Goal: Task Accomplishment & Management: Complete application form

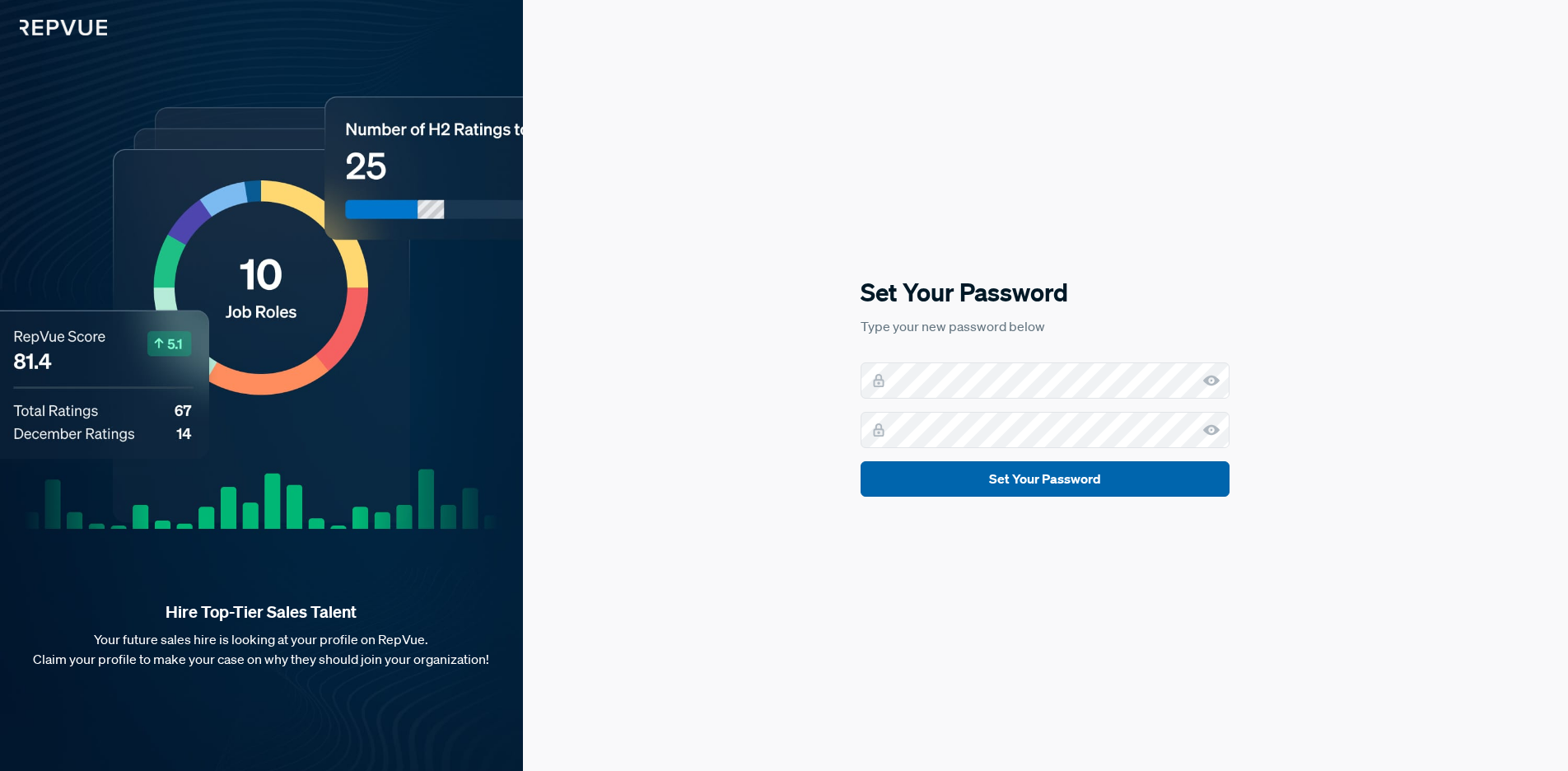
click at [1016, 486] on button "Set Your Password" at bounding box center [1045, 479] width 369 height 35
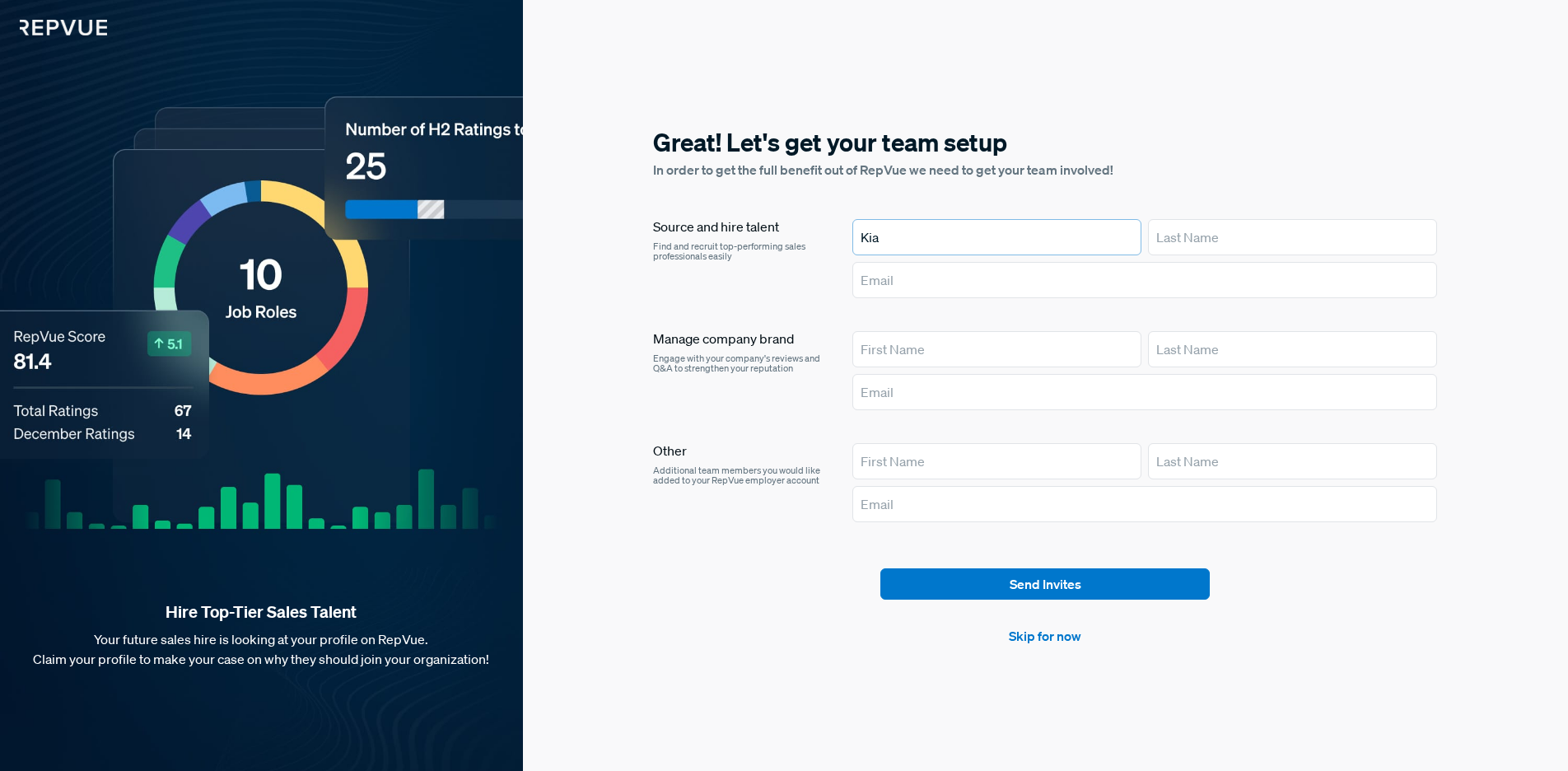
type input "Kia"
type input "Gutter"
type input "[EMAIL_ADDRESS][DOMAIN_NAME]"
type input "Kaley"
type input "9"
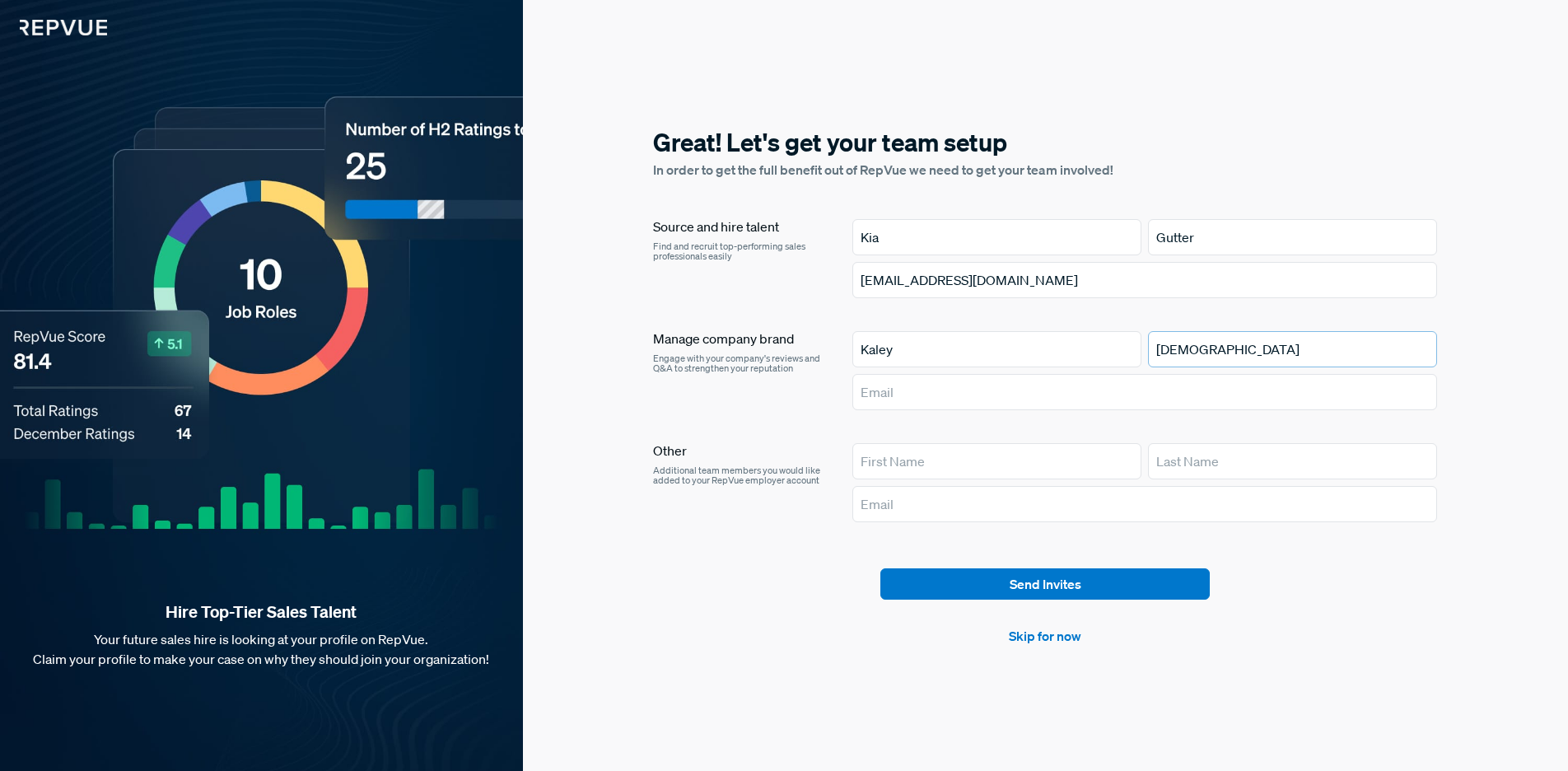
type input "Battista"
type input "Kaley.battista@acilearning.com"
type input "P"
type input "Jena"
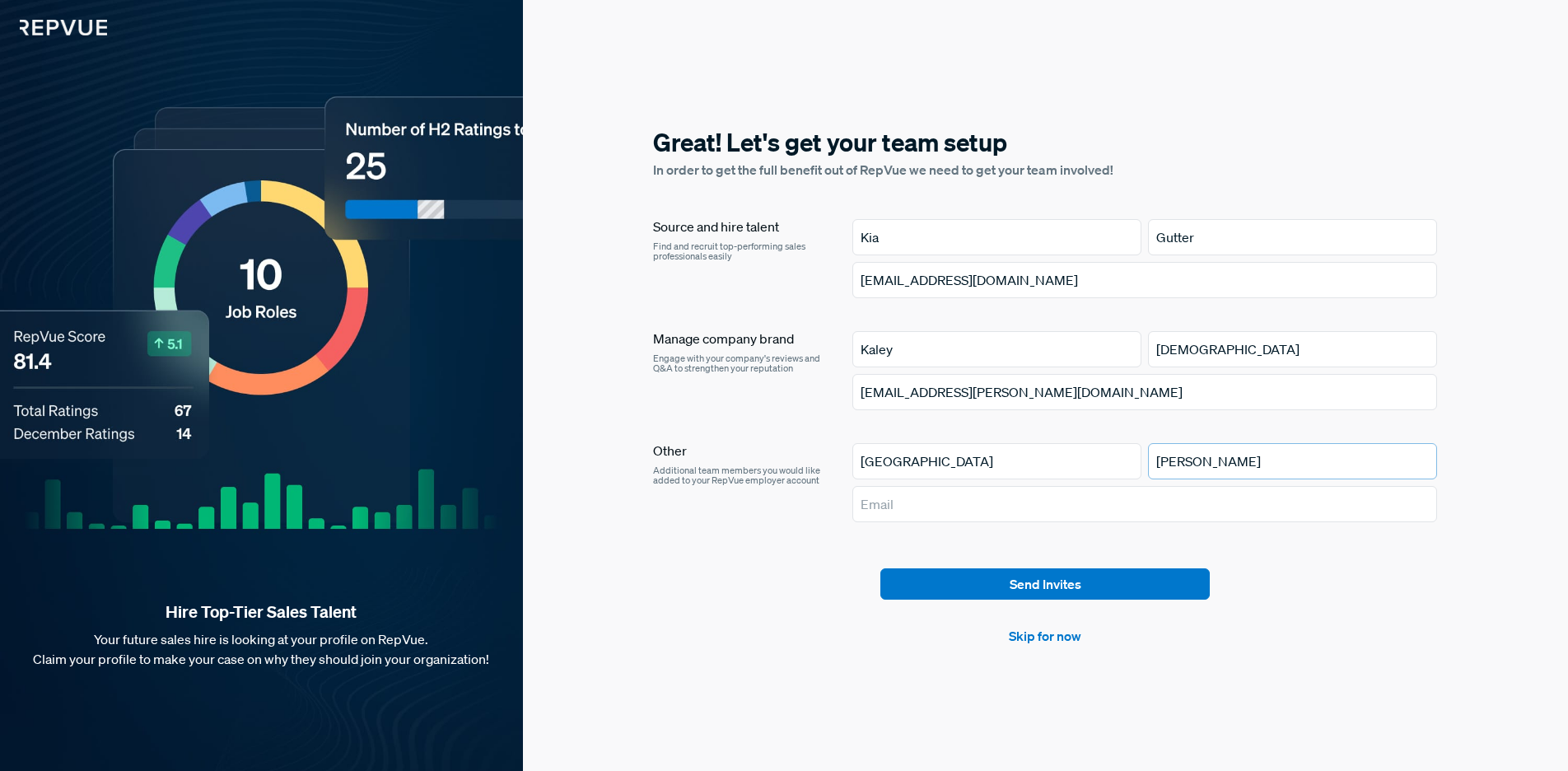
type input "Sawyer"
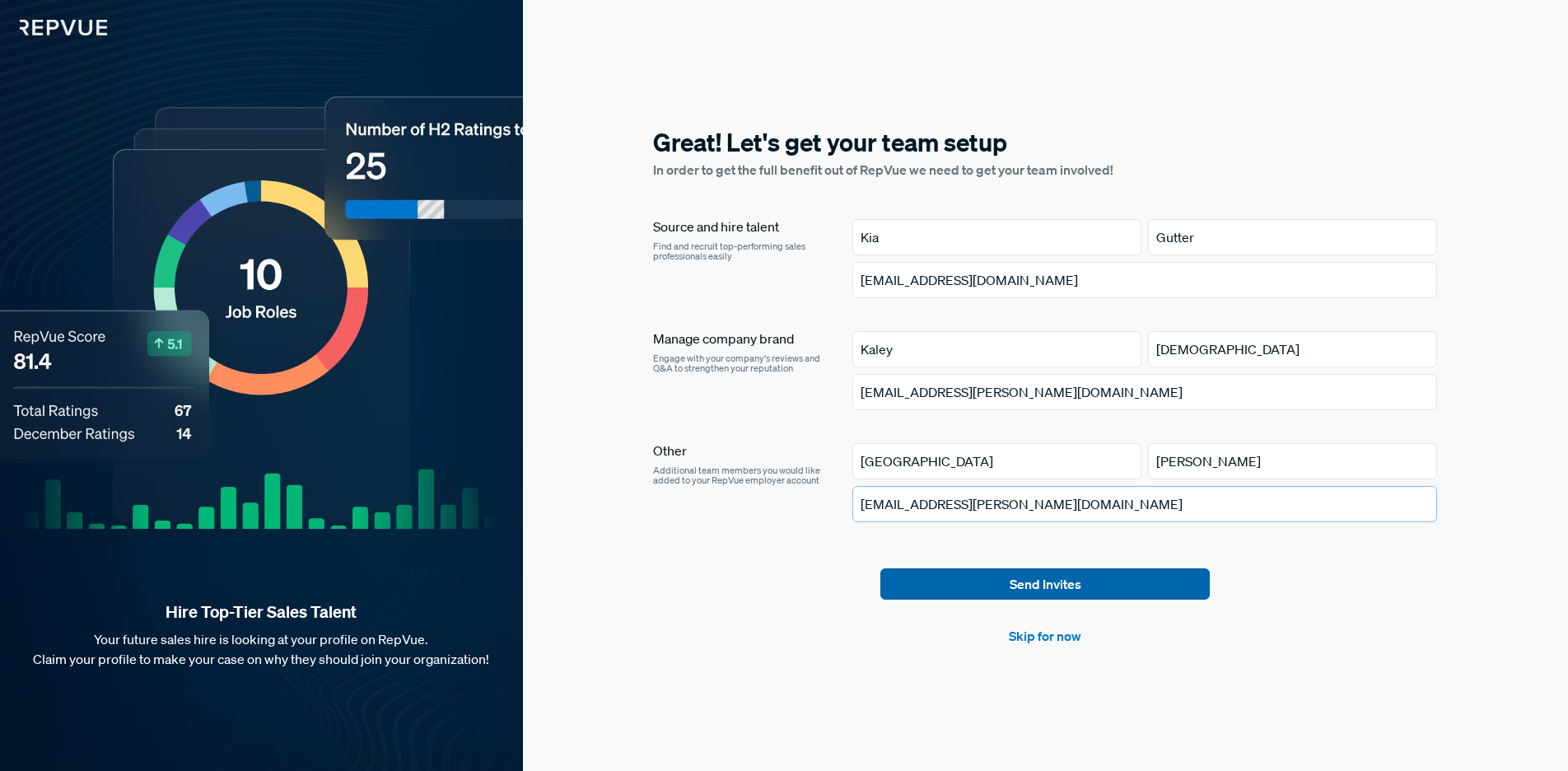
type input "jena.sawyer@acilearning.com"
click at [1105, 591] on button "Send Invites" at bounding box center [1046, 585] width 330 height 32
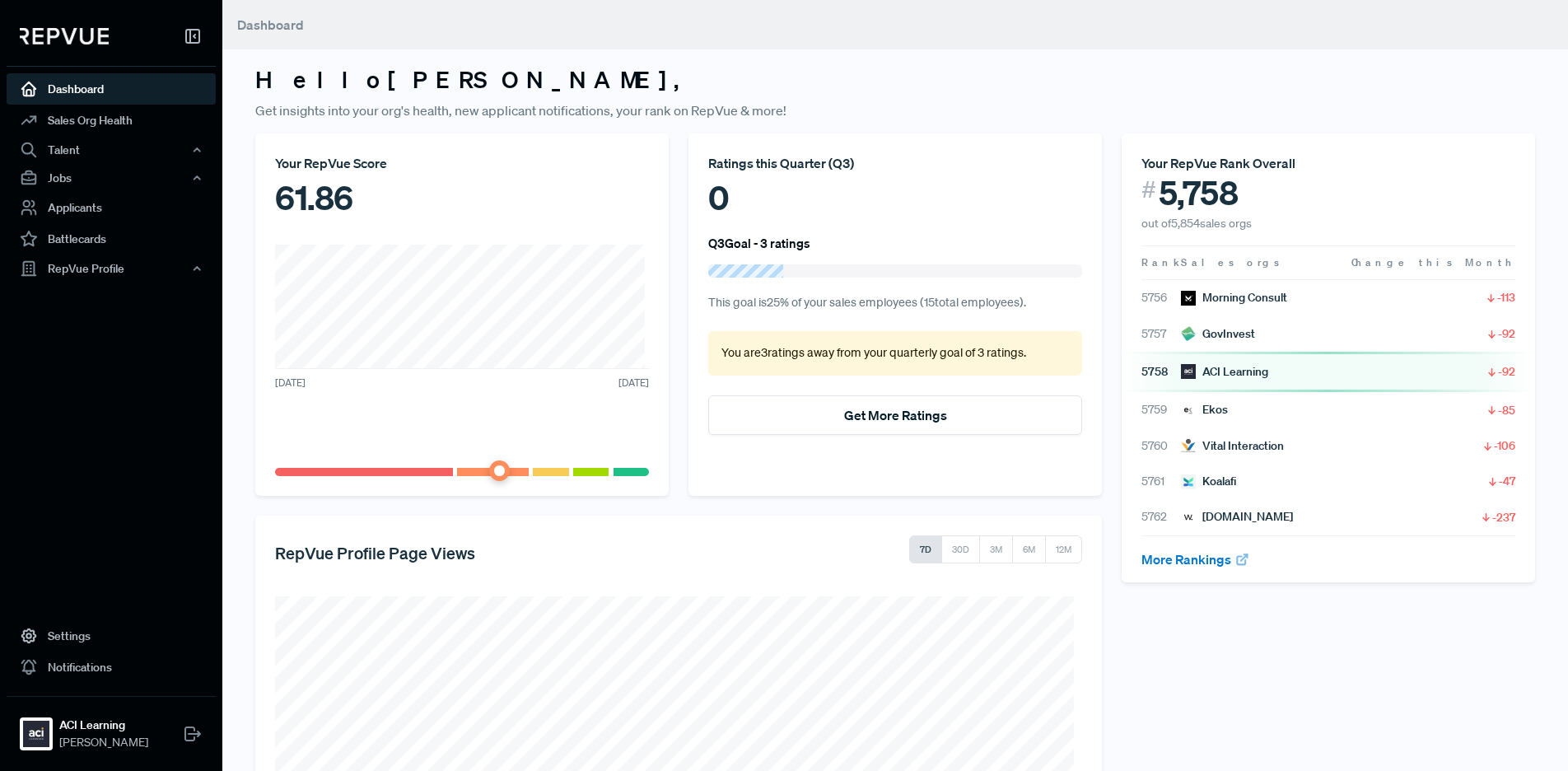
click at [615, 112] on p "Get insights into your org's health, new applicant notifications, your rank on …" at bounding box center [896, 109] width 1280 height 19
click at [615, 111] on p "Get insights into your org's health, new applicant notifications, your rank on …" at bounding box center [896, 109] width 1280 height 19
click at [410, 84] on h3 "Hello Ryan ," at bounding box center [896, 80] width 1280 height 28
click at [63, 153] on div "Talent" at bounding box center [111, 150] width 209 height 28
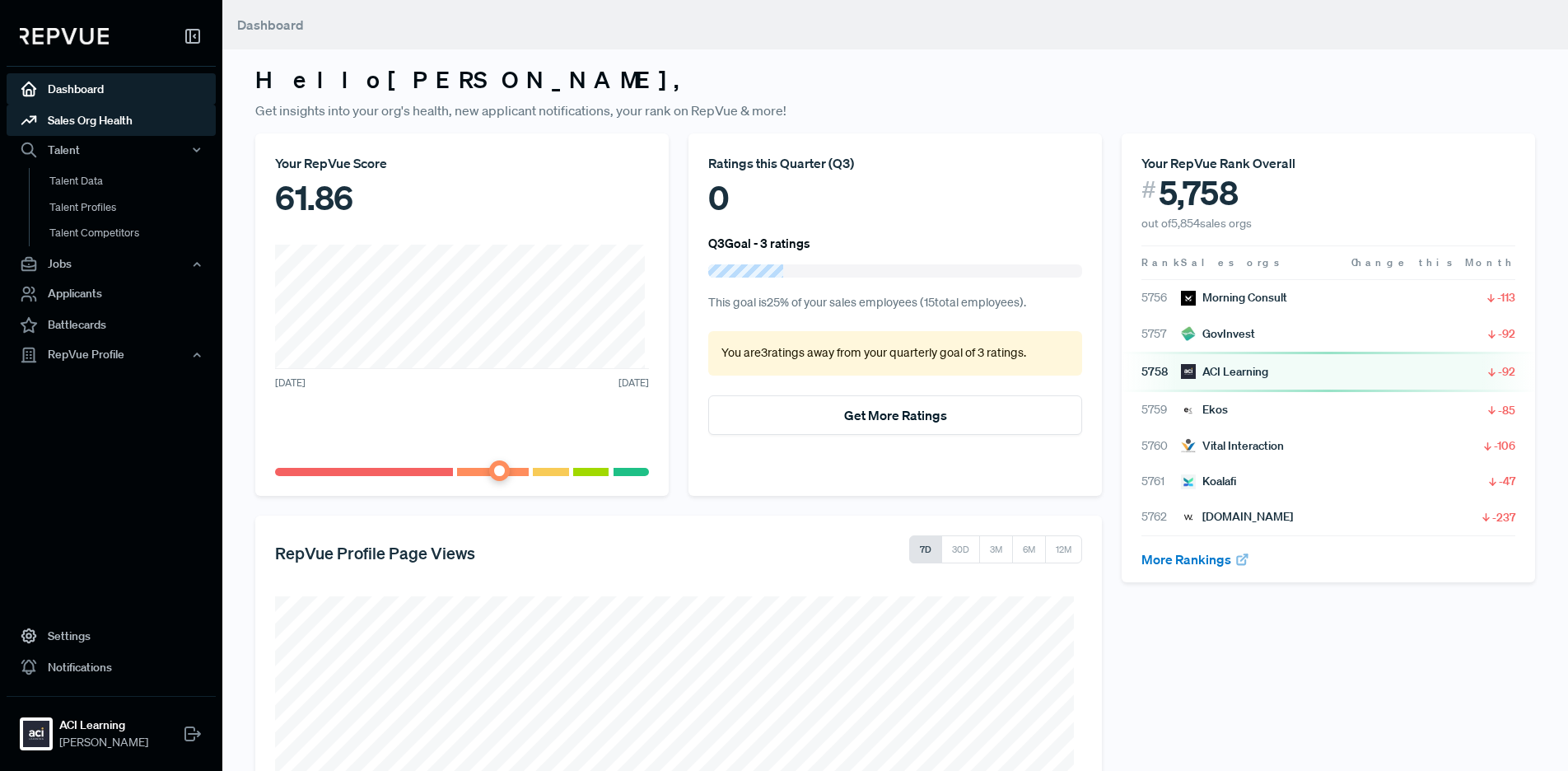
click at [137, 120] on link "Sales Org Health" at bounding box center [111, 120] width 209 height 32
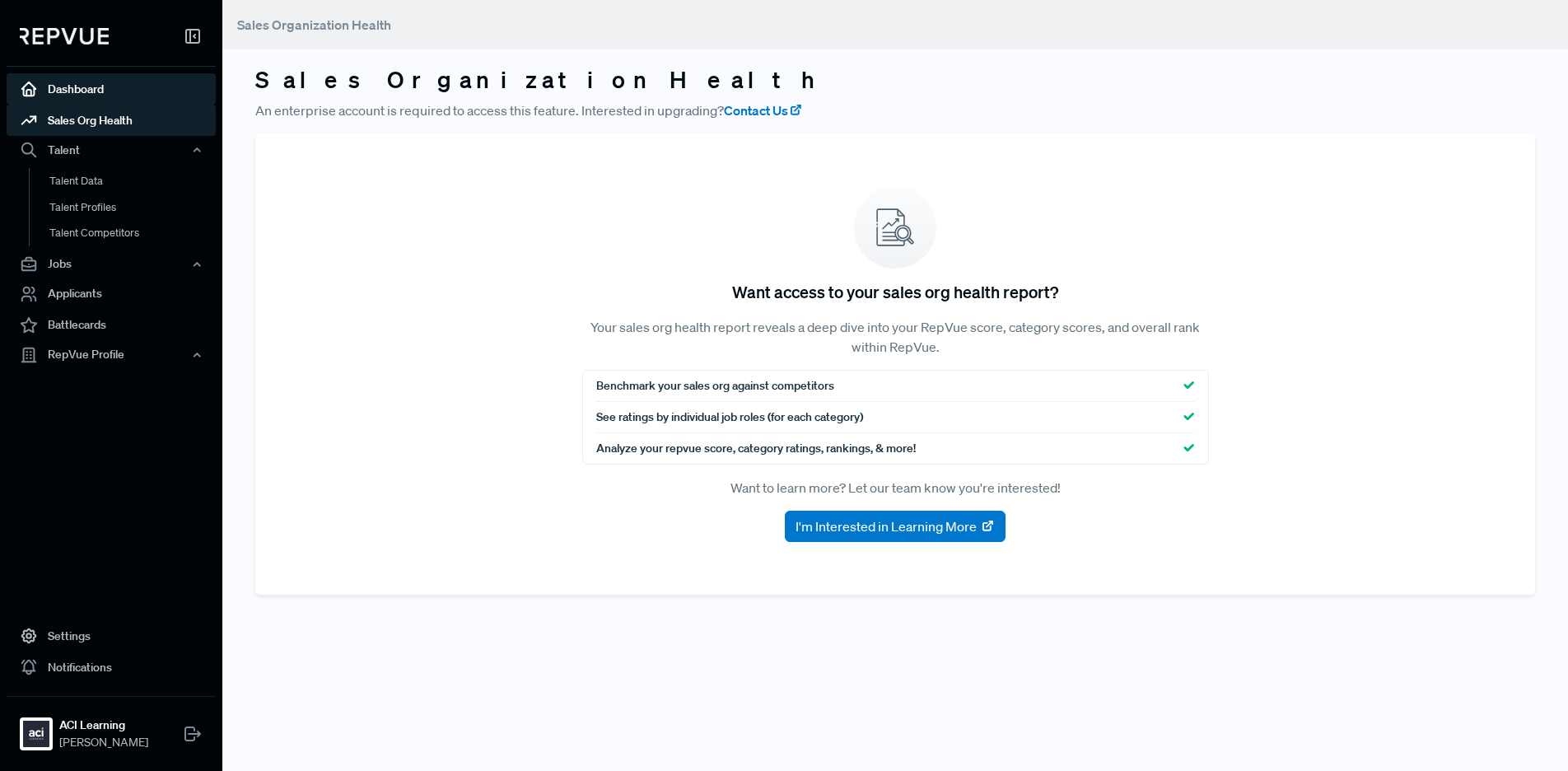
click at [85, 85] on link "Dashboard" at bounding box center [111, 89] width 209 height 32
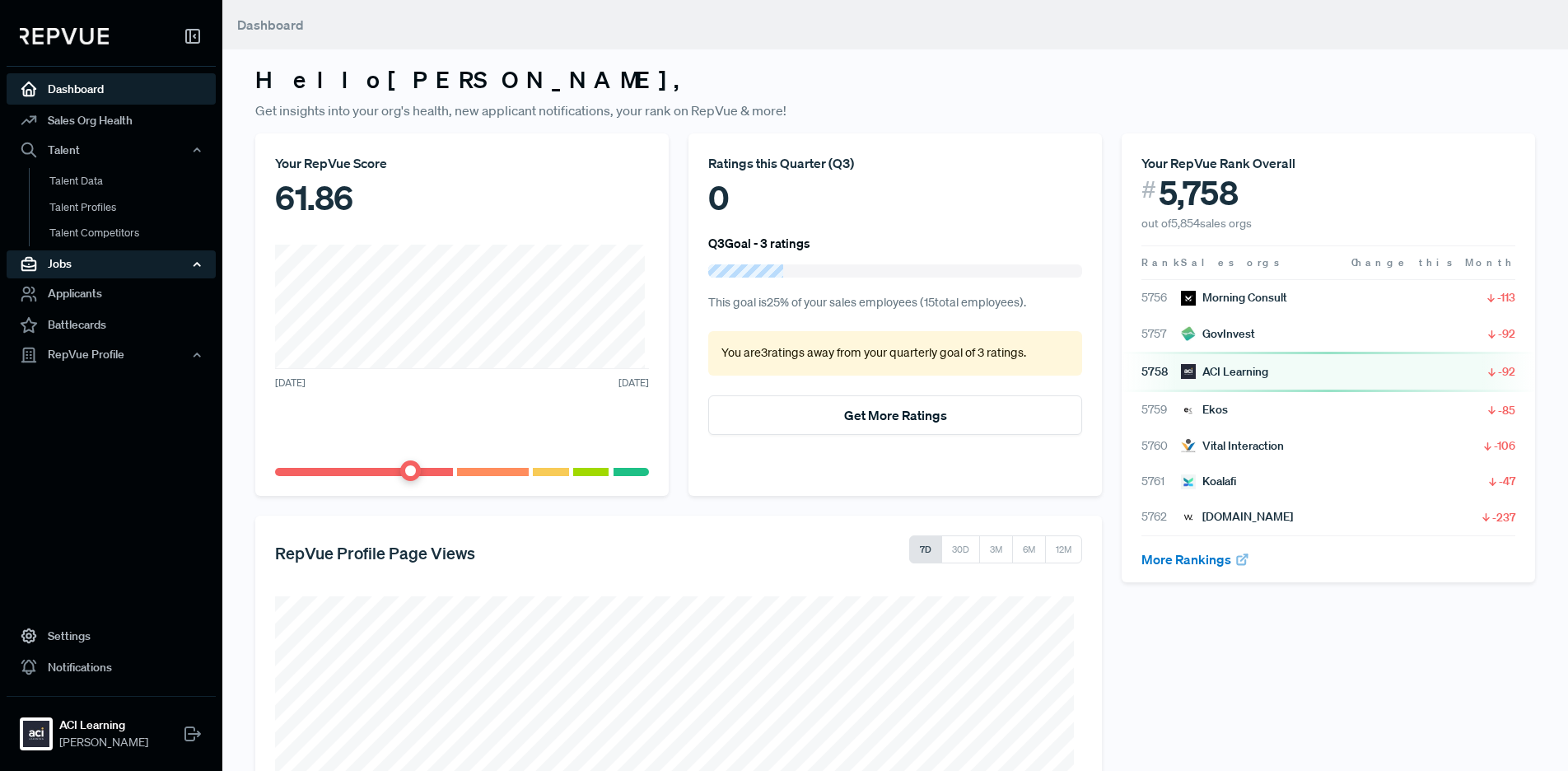
click at [132, 261] on div "Jobs" at bounding box center [111, 264] width 209 height 28
click at [114, 313] on link "Job Ads" at bounding box center [133, 322] width 209 height 26
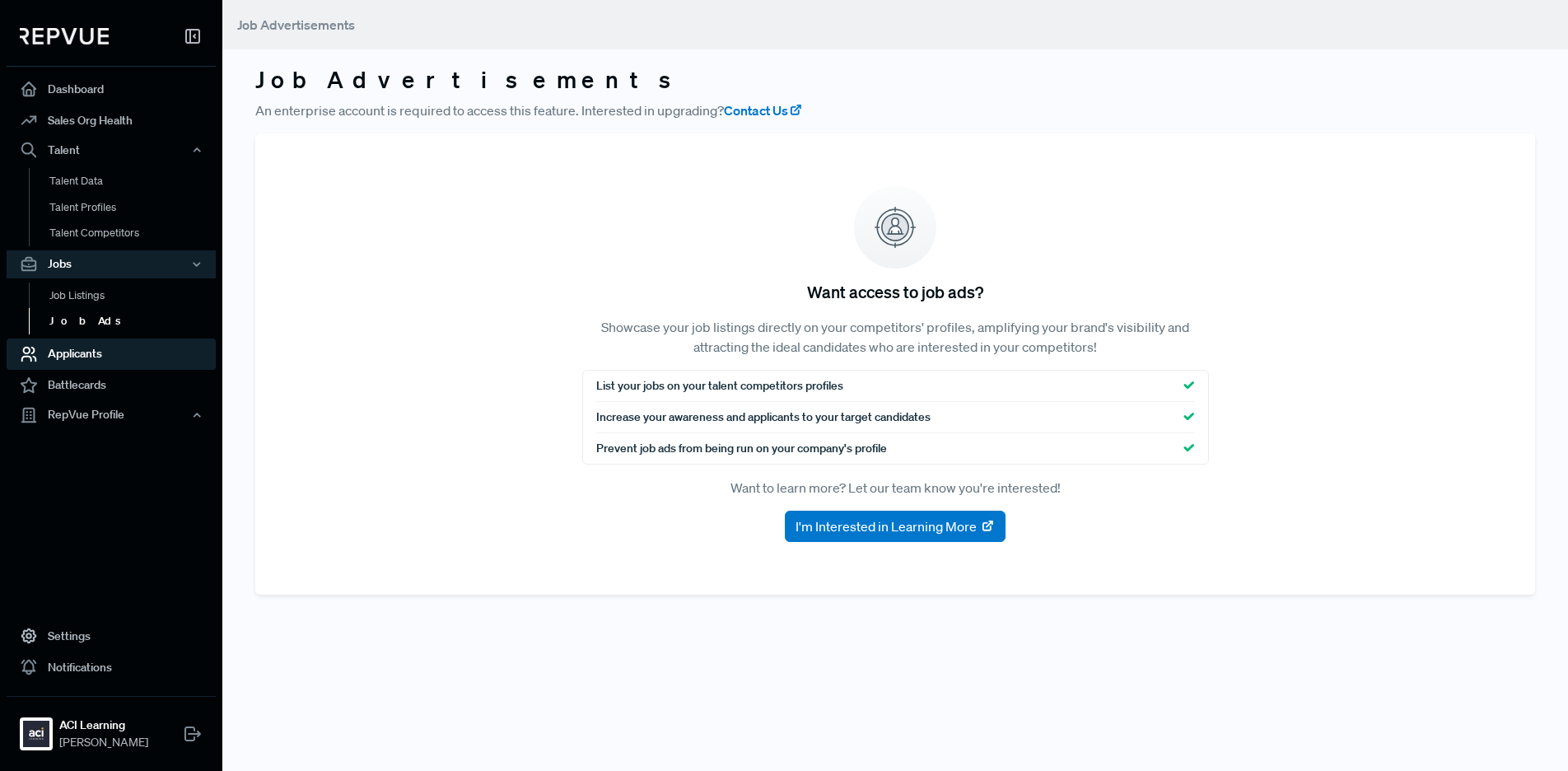
click at [94, 360] on link "Applicants" at bounding box center [111, 355] width 209 height 32
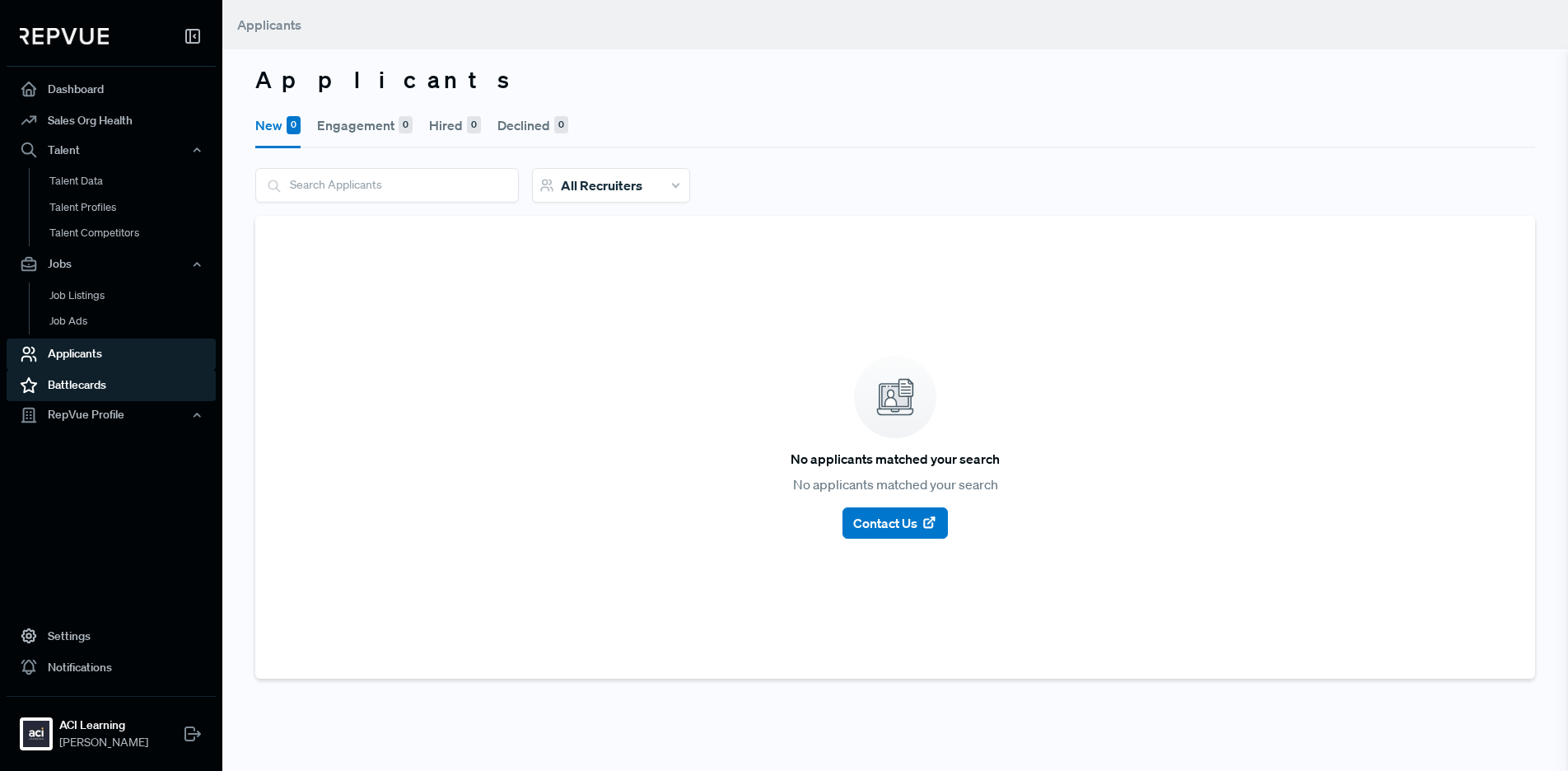
click at [94, 390] on link "Battlecards" at bounding box center [111, 386] width 209 height 32
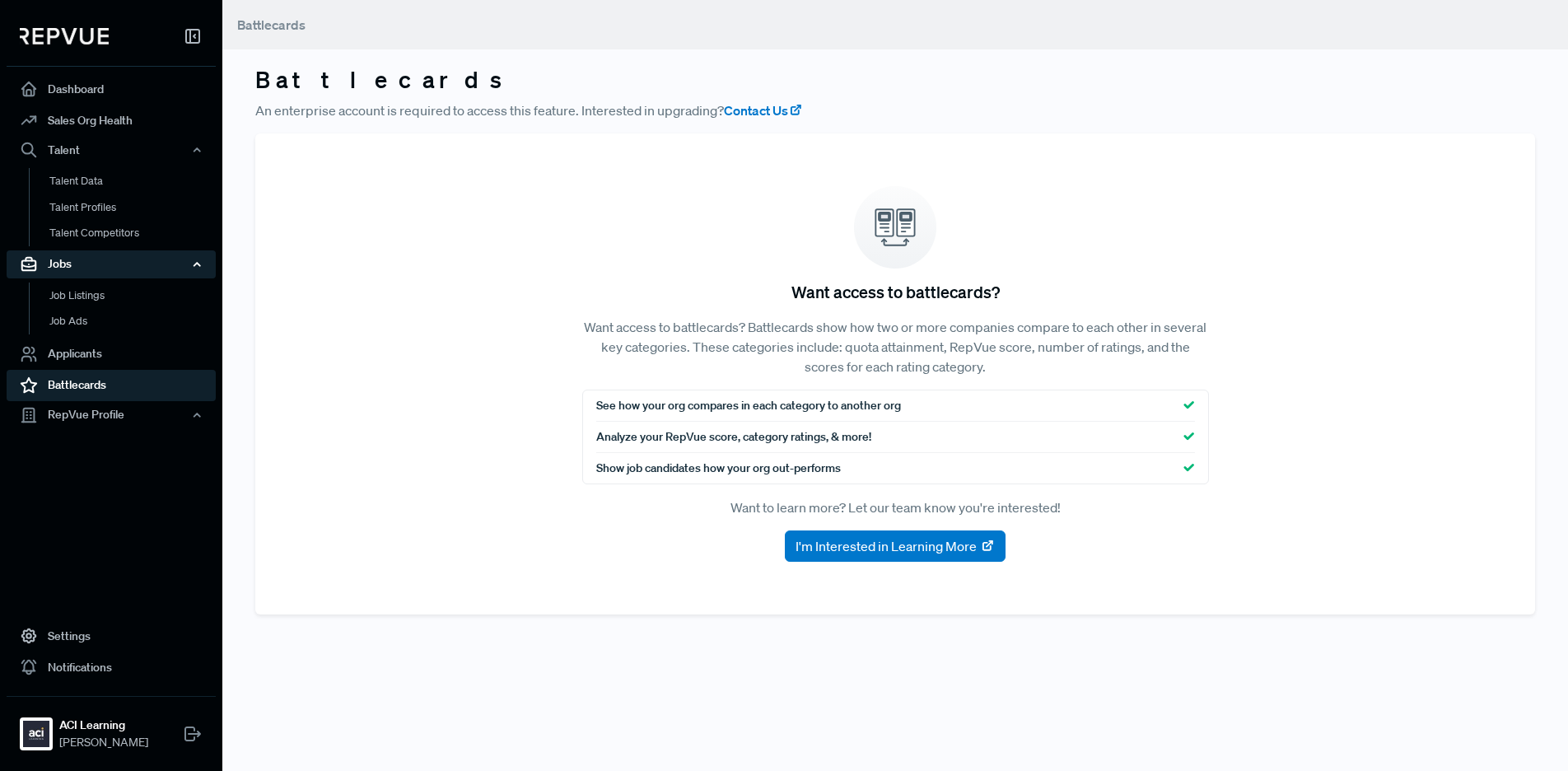
click at [80, 259] on div "Jobs" at bounding box center [111, 264] width 209 height 28
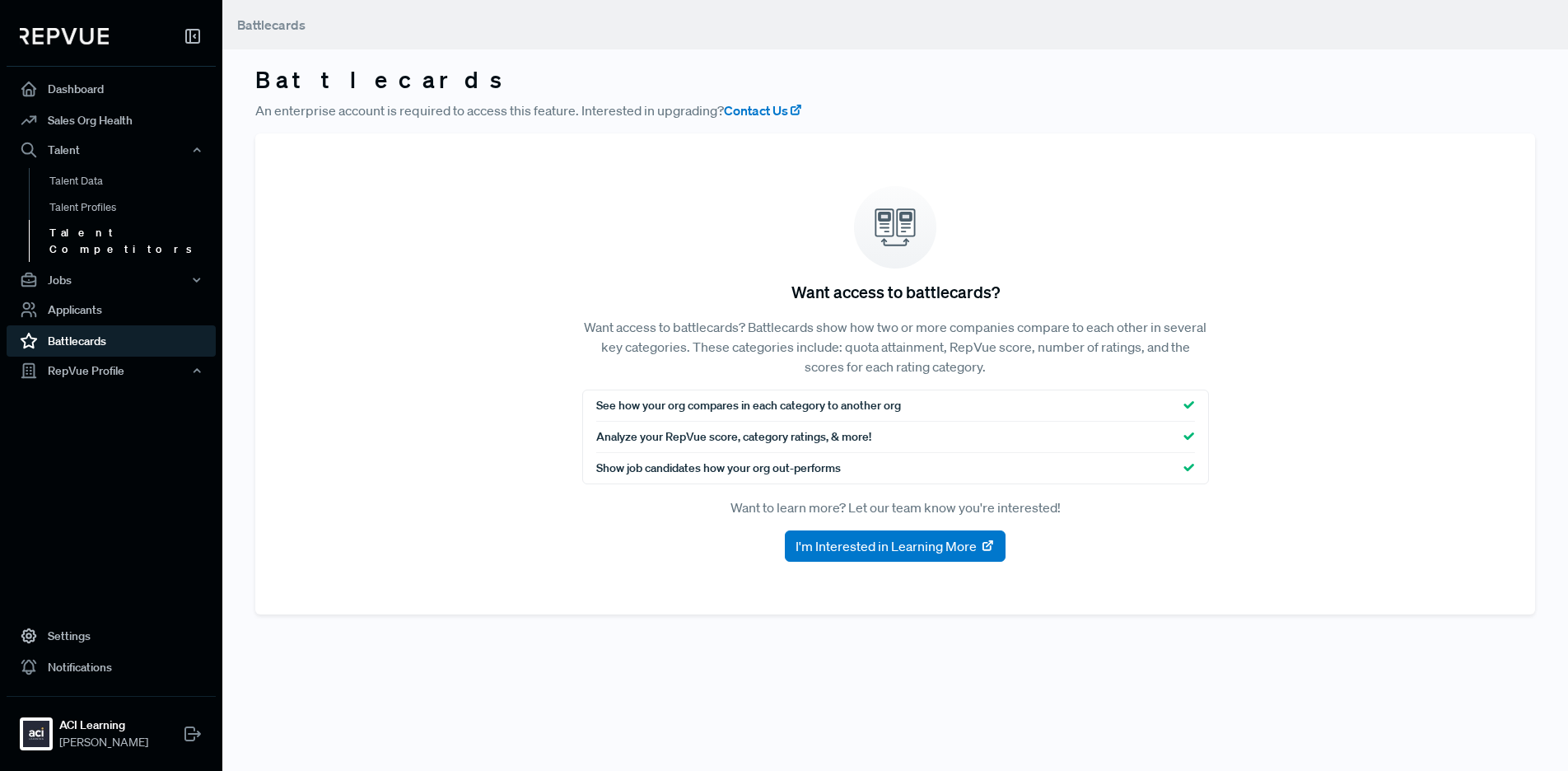
click at [86, 234] on link "Talent Competitors" at bounding box center [133, 240] width 209 height 42
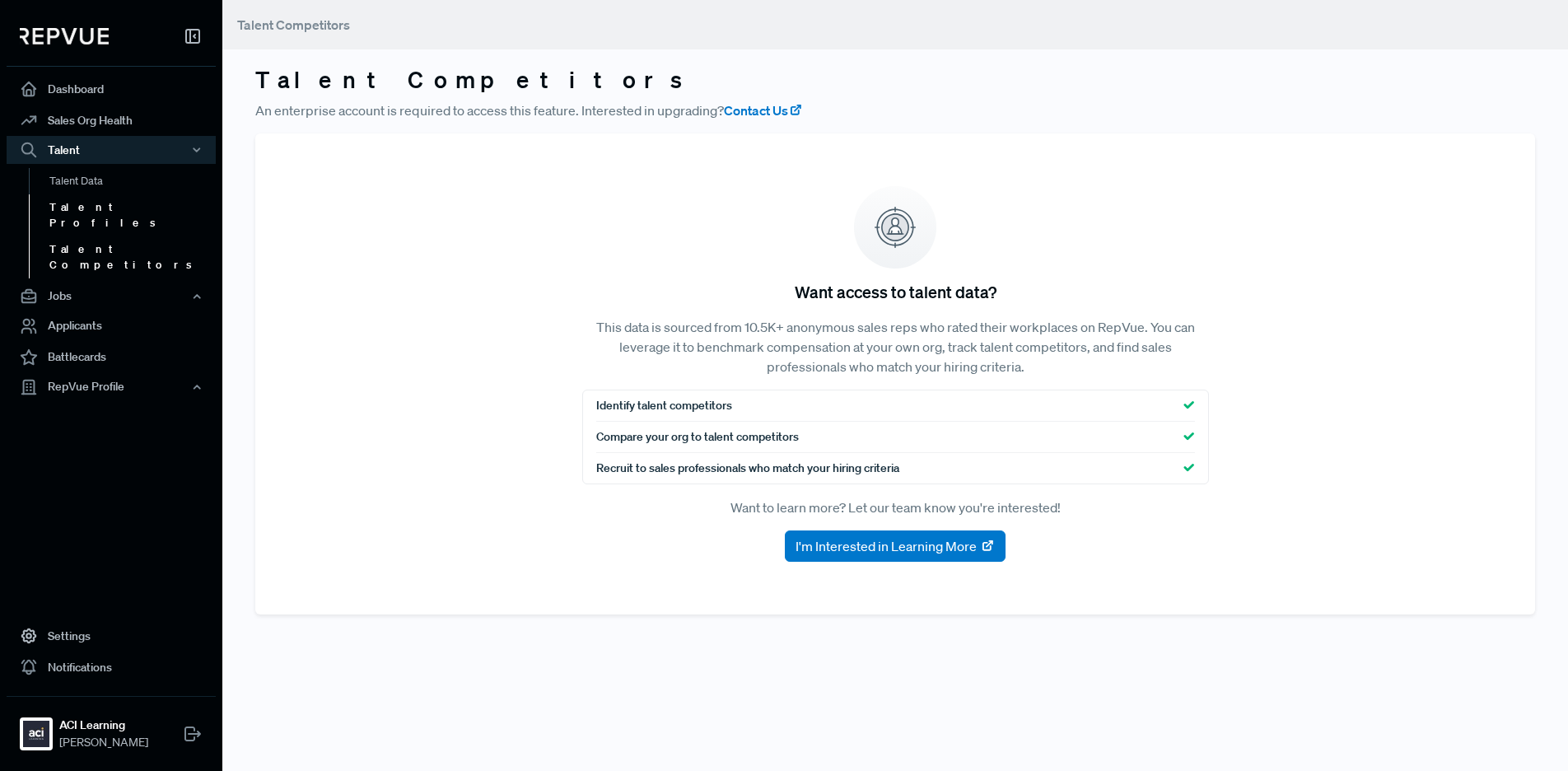
click at [89, 212] on link "Talent Profiles" at bounding box center [133, 215] width 209 height 42
click at [85, 179] on link "Talent Data" at bounding box center [133, 181] width 209 height 26
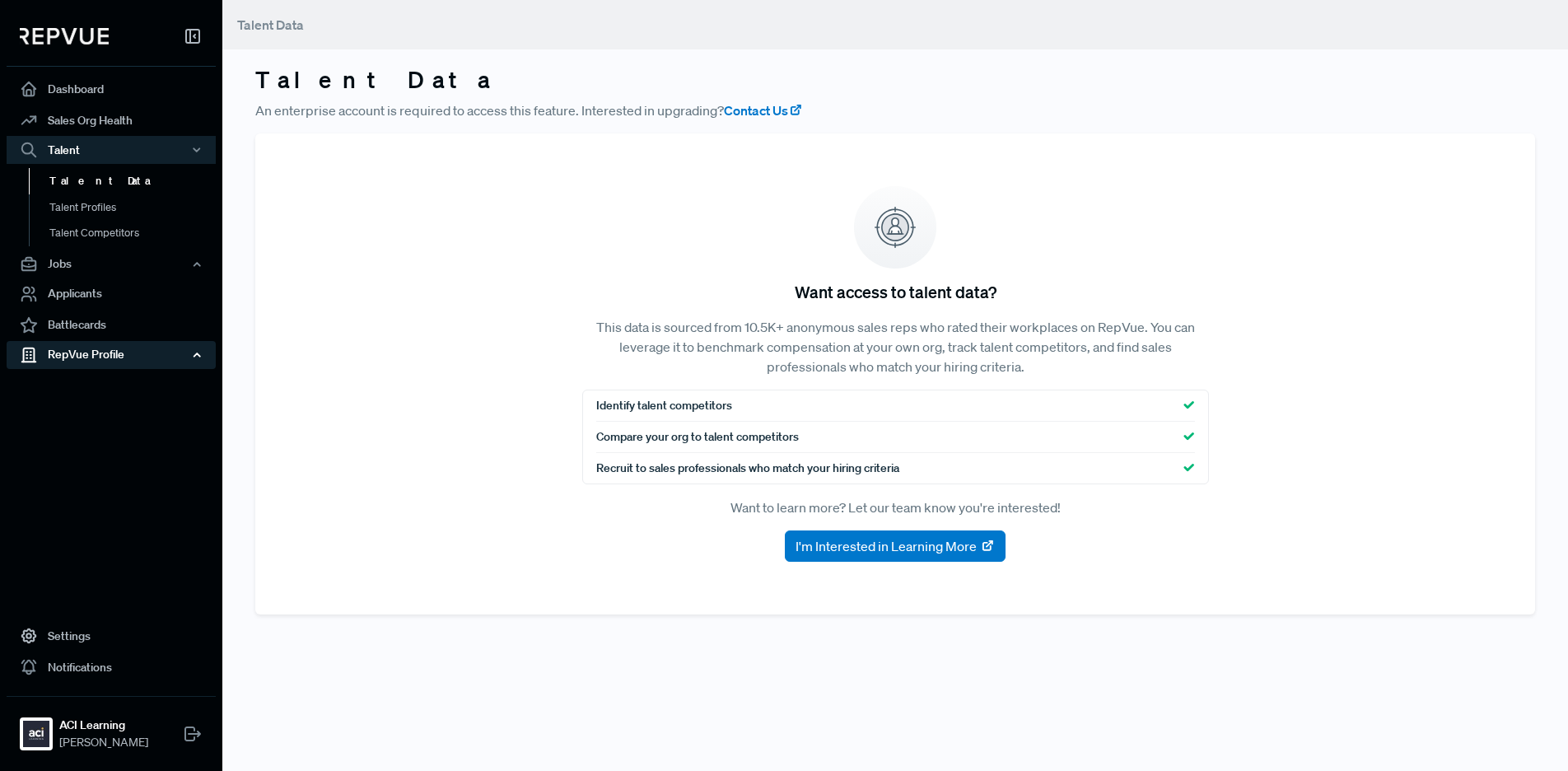
click at [145, 357] on div "RepVue Profile" at bounding box center [111, 355] width 209 height 28
click at [93, 204] on link "Talent Profiles" at bounding box center [133, 215] width 209 height 42
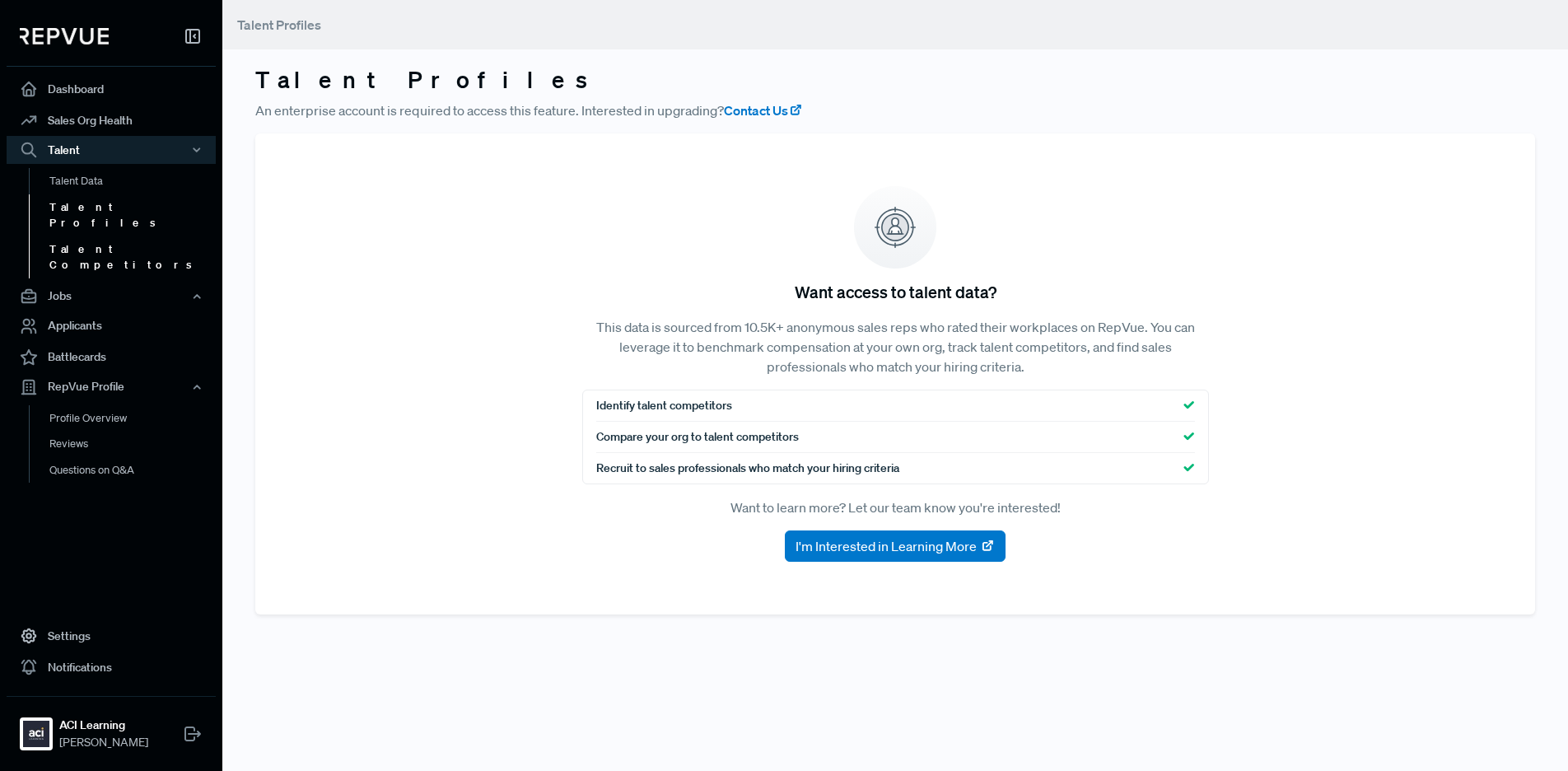
click at [70, 236] on link "Talent Competitors" at bounding box center [133, 257] width 209 height 42
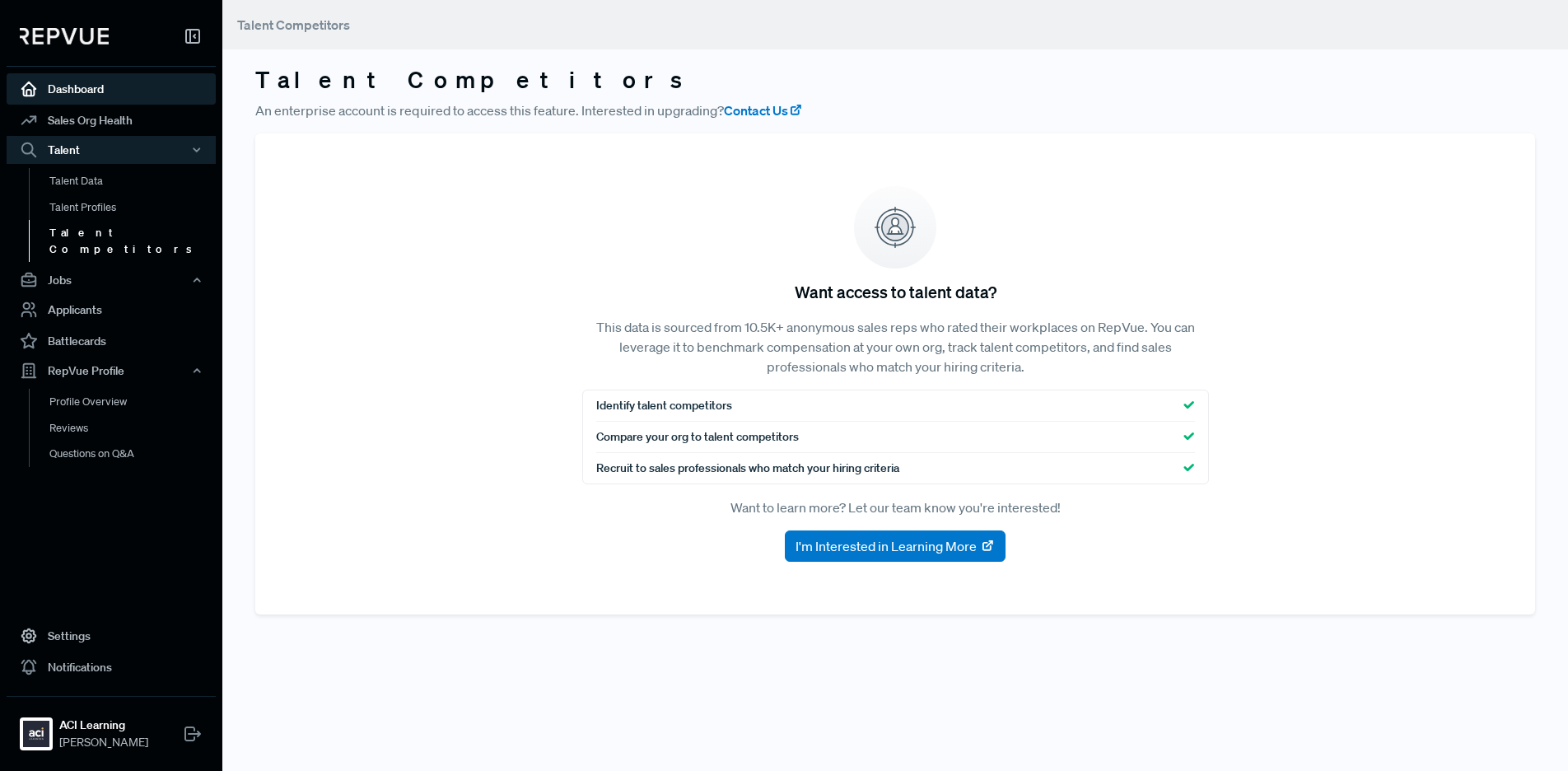
click at [70, 94] on link "Dashboard" at bounding box center [111, 89] width 209 height 32
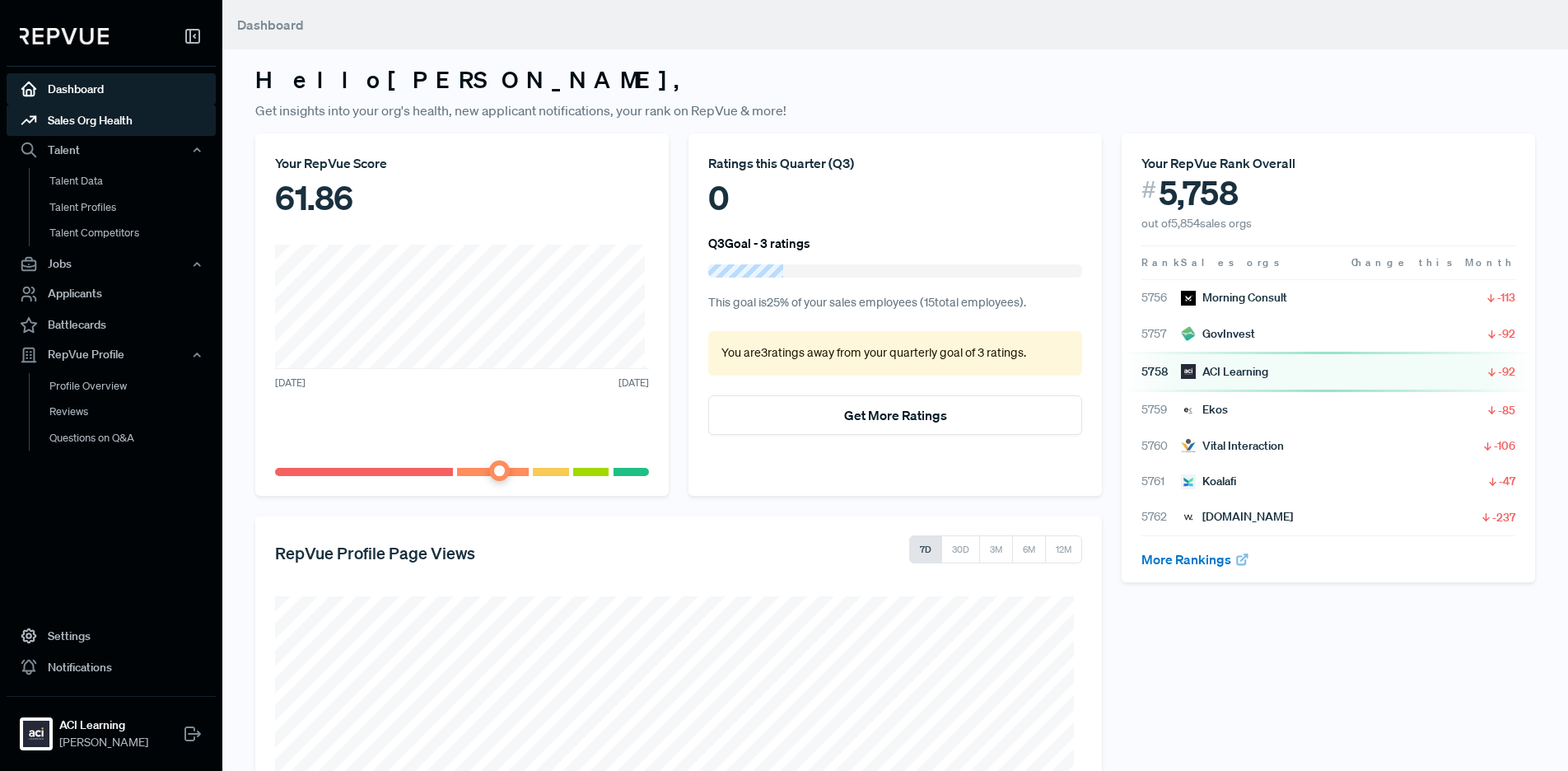
click at [94, 114] on link "Sales Org Health" at bounding box center [111, 120] width 209 height 32
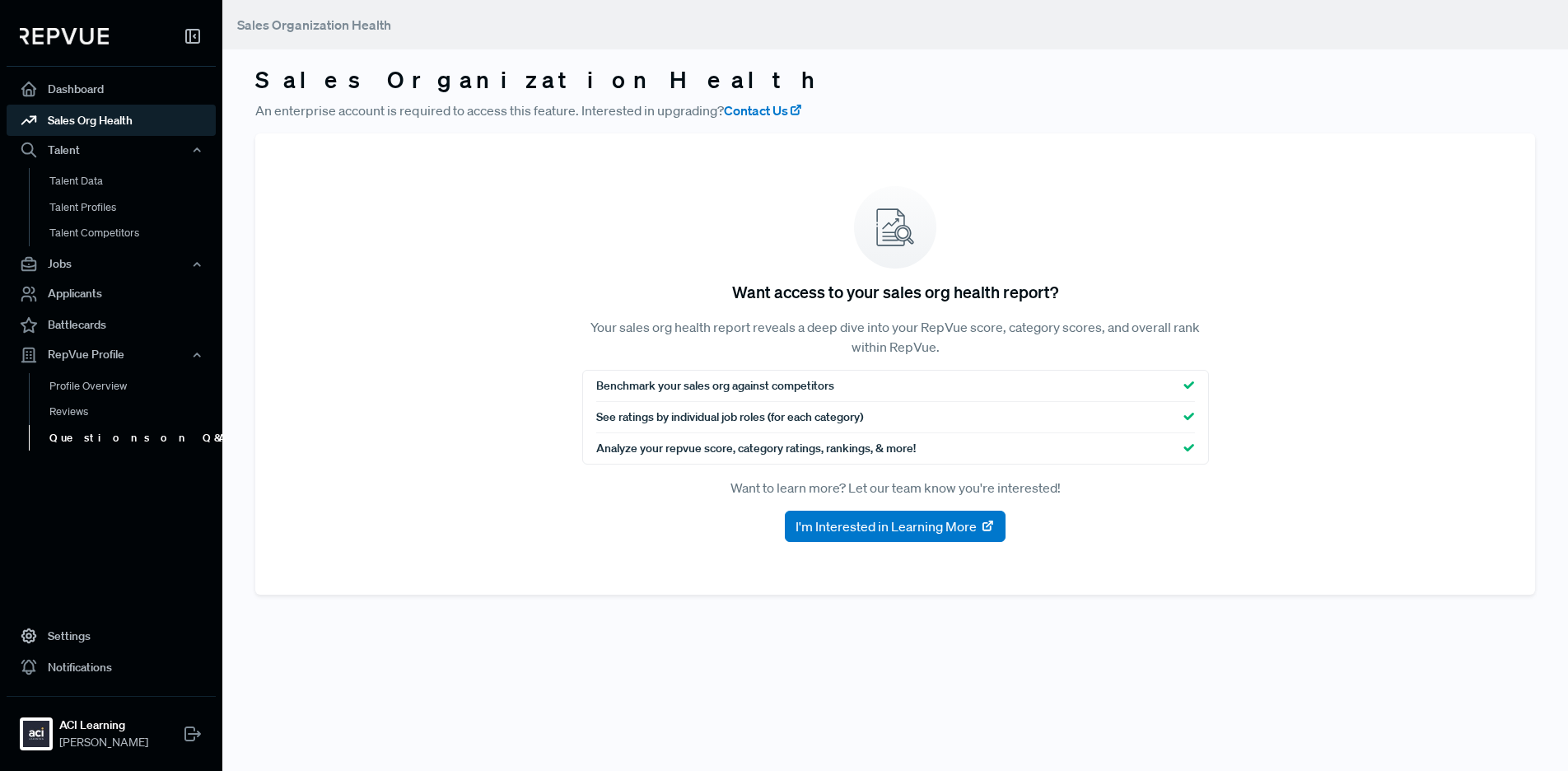
click at [79, 436] on link "Questions on Q&A" at bounding box center [133, 438] width 209 height 26
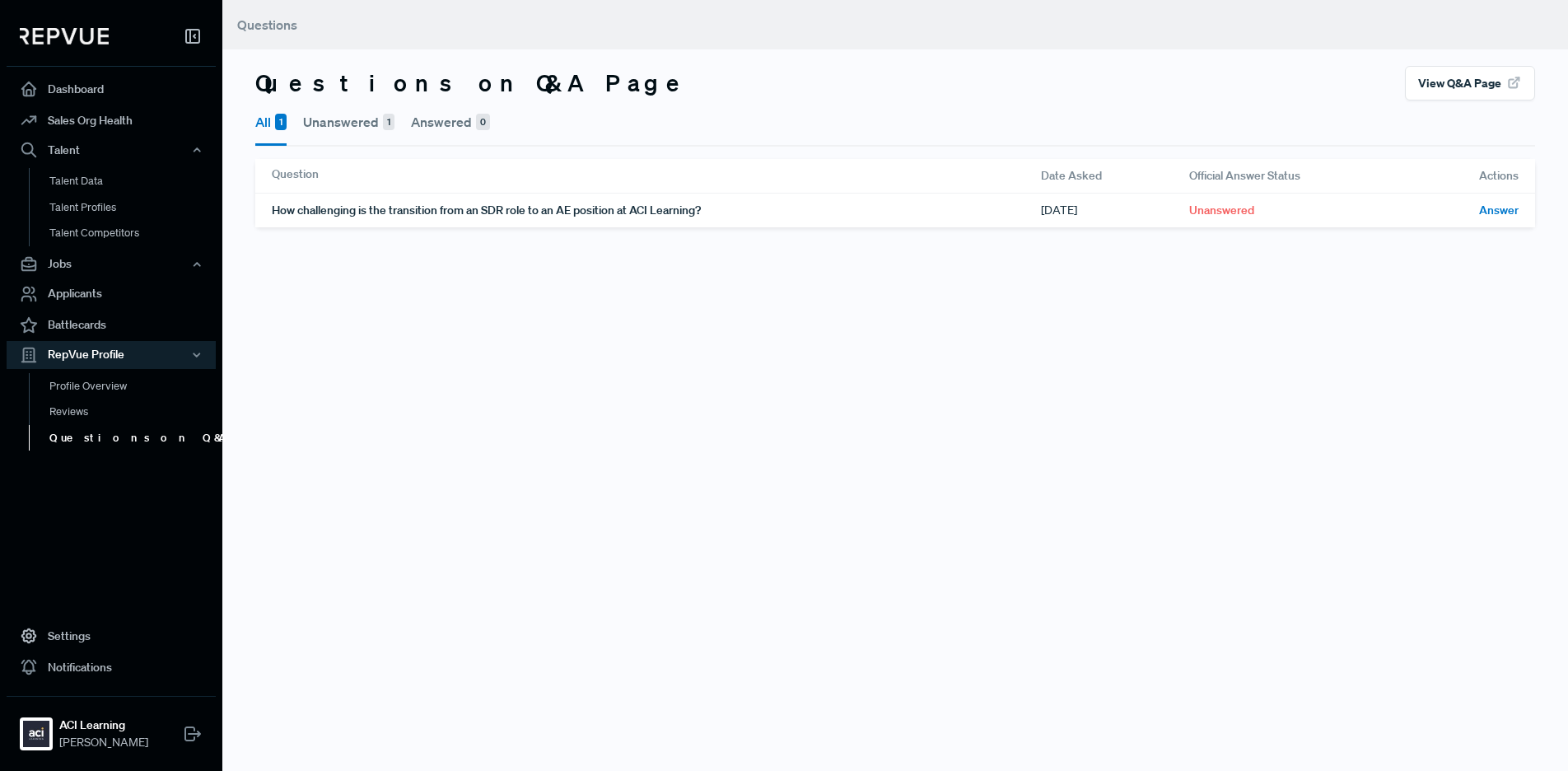
click at [357, 135] on button "Unanswered 1" at bounding box center [348, 121] width 92 height 43
click at [265, 122] on button "All 1" at bounding box center [271, 121] width 31 height 43
click at [119, 326] on link "Battlecards" at bounding box center [111, 325] width 209 height 32
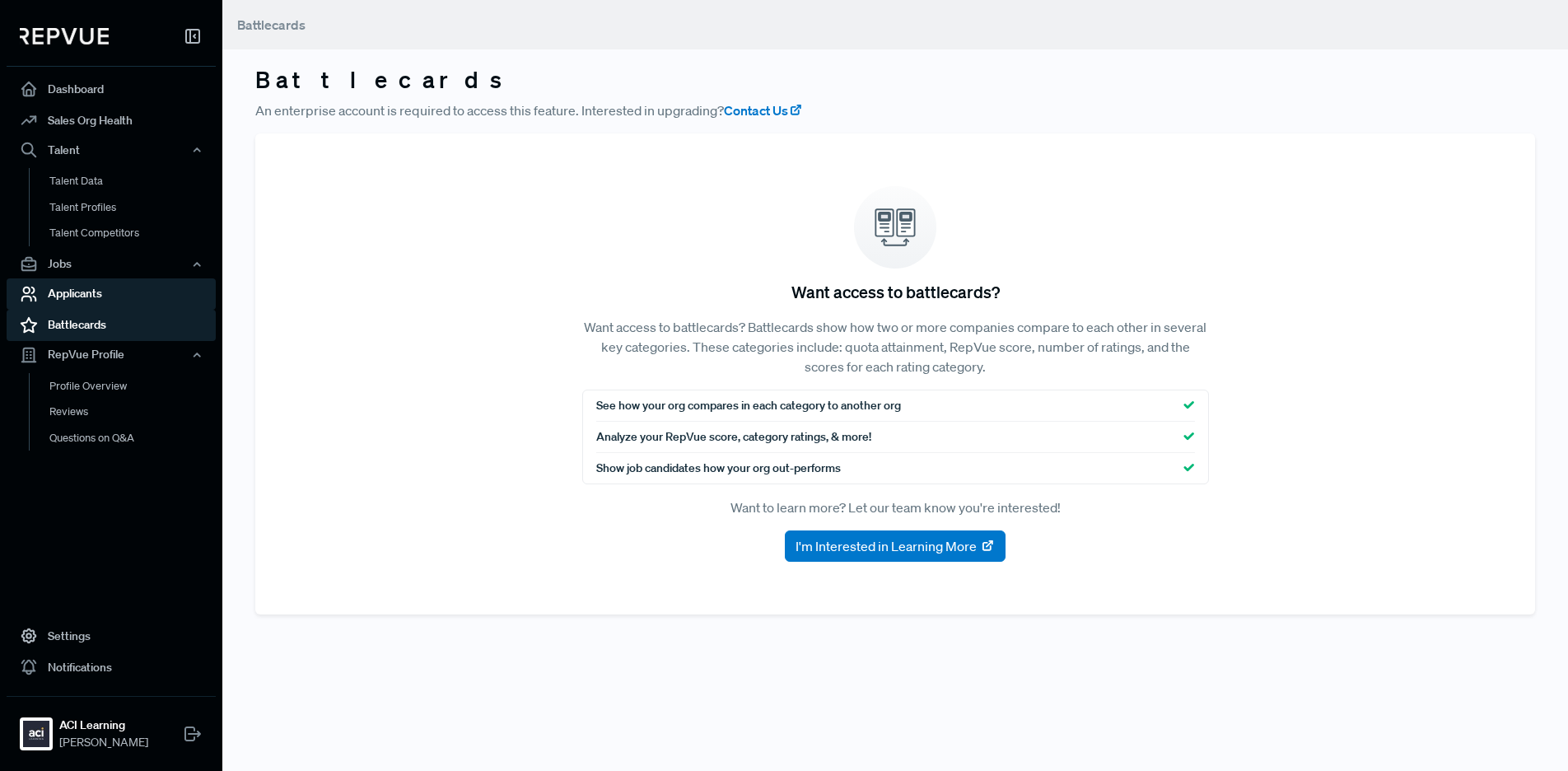
click at [128, 297] on link "Applicants" at bounding box center [111, 295] width 209 height 32
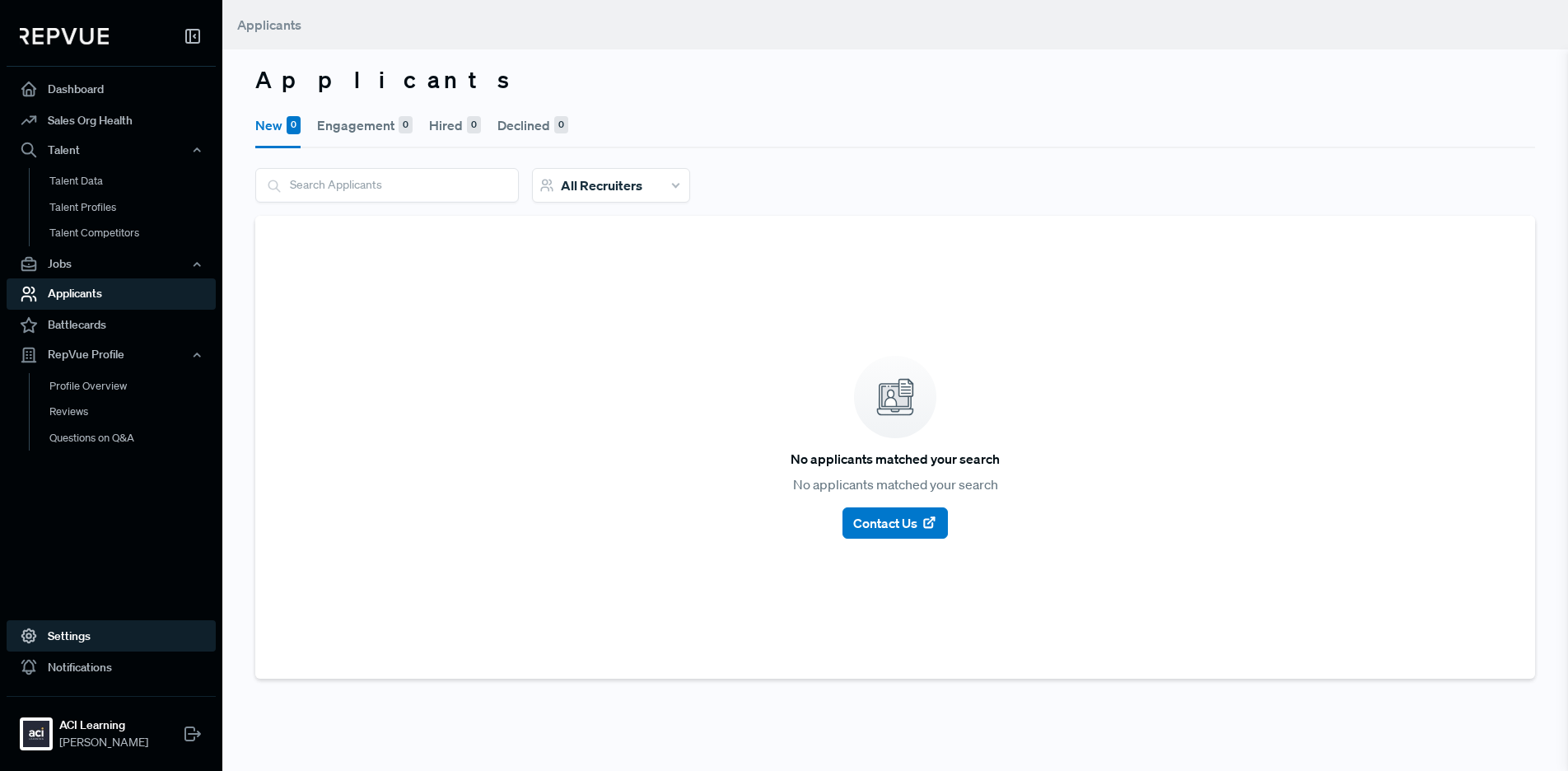
click at [95, 643] on link "Settings" at bounding box center [111, 637] width 209 height 32
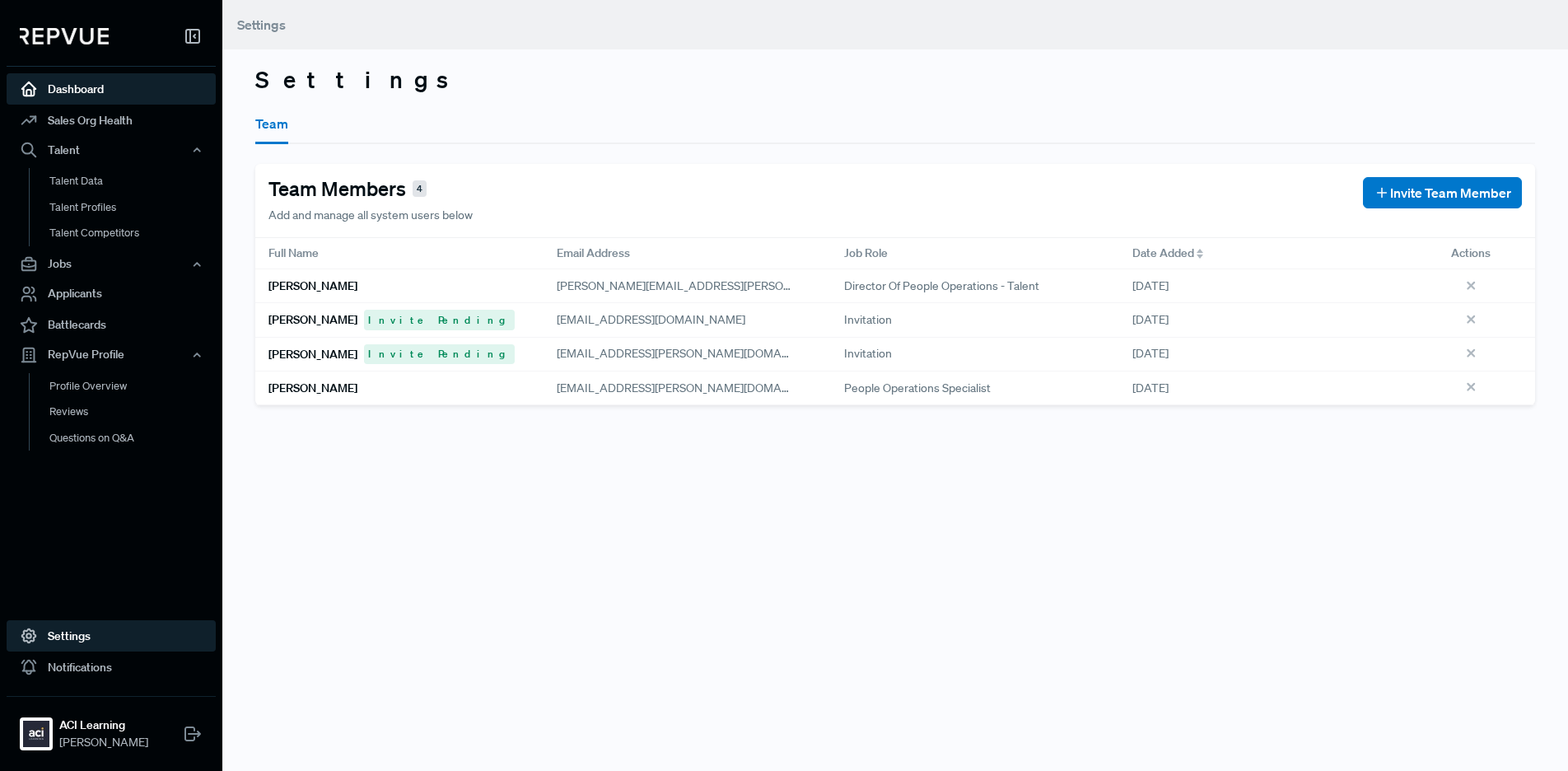
click at [78, 85] on link "Dashboard" at bounding box center [111, 89] width 209 height 32
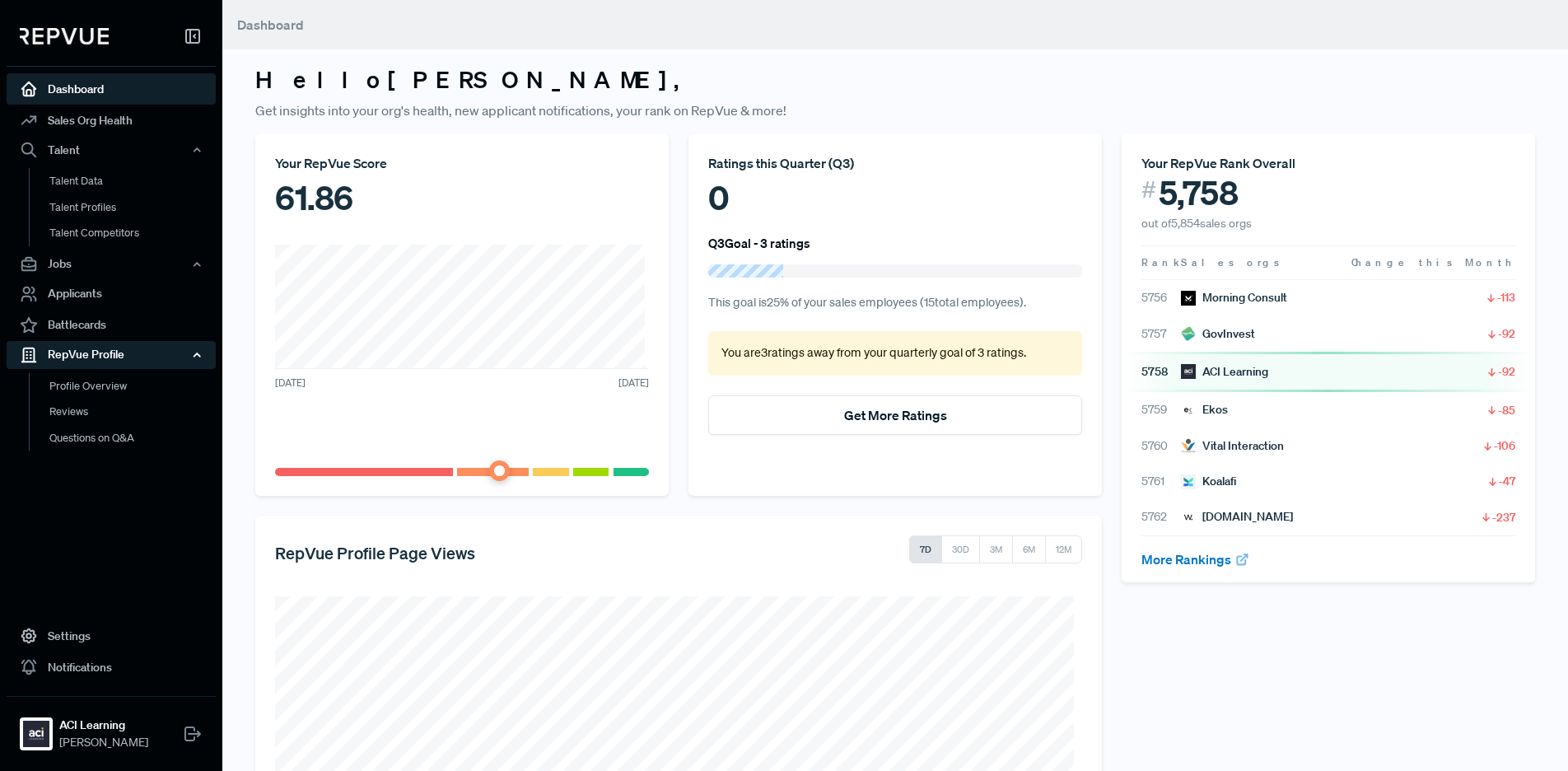
click at [108, 345] on div "RepVue Profile" at bounding box center [111, 355] width 209 height 28
click at [124, 347] on div "RepVue Profile" at bounding box center [111, 355] width 209 height 28
click at [91, 414] on link "Reviews" at bounding box center [133, 411] width 209 height 26
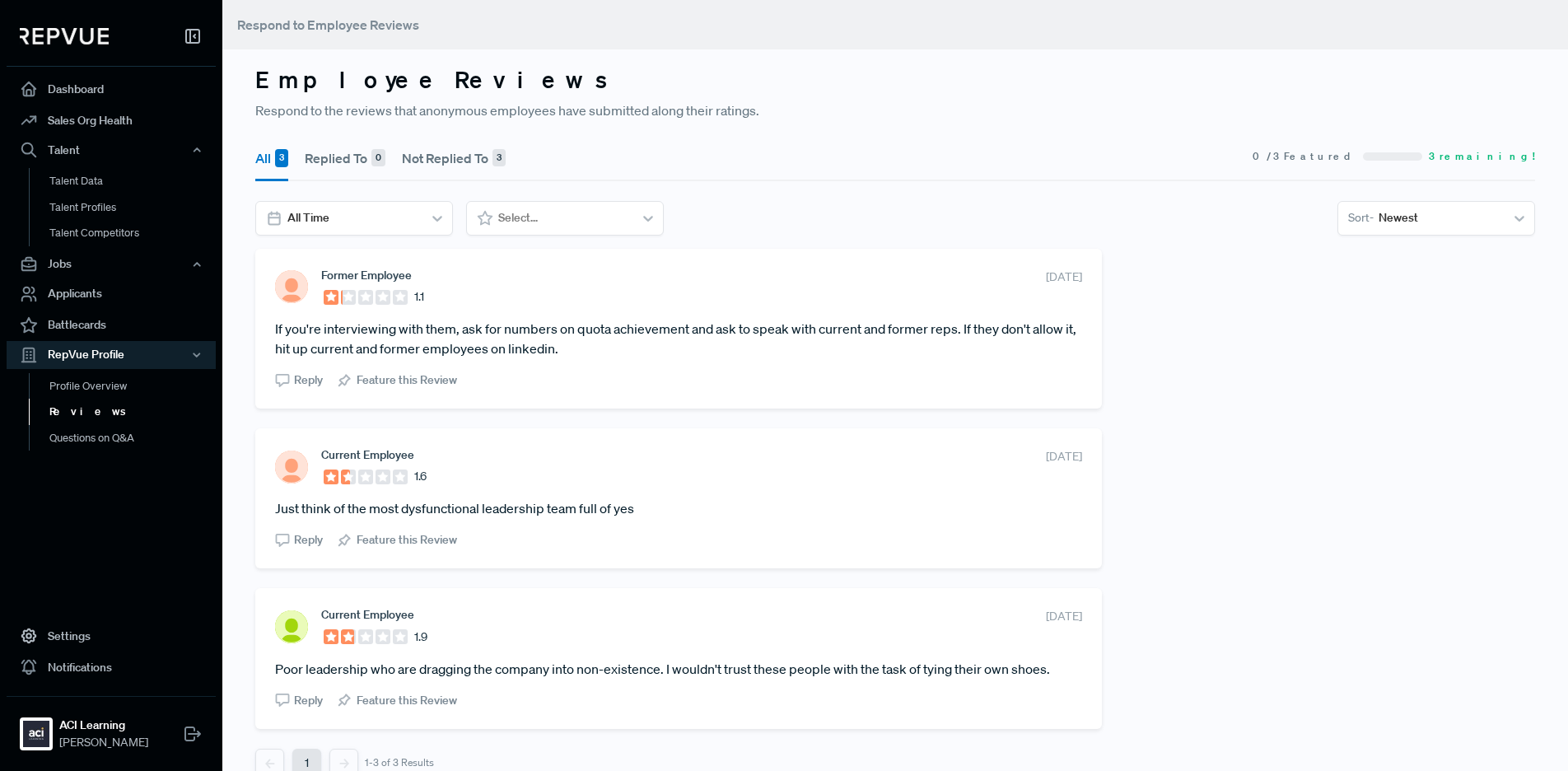
scroll to position [25, 0]
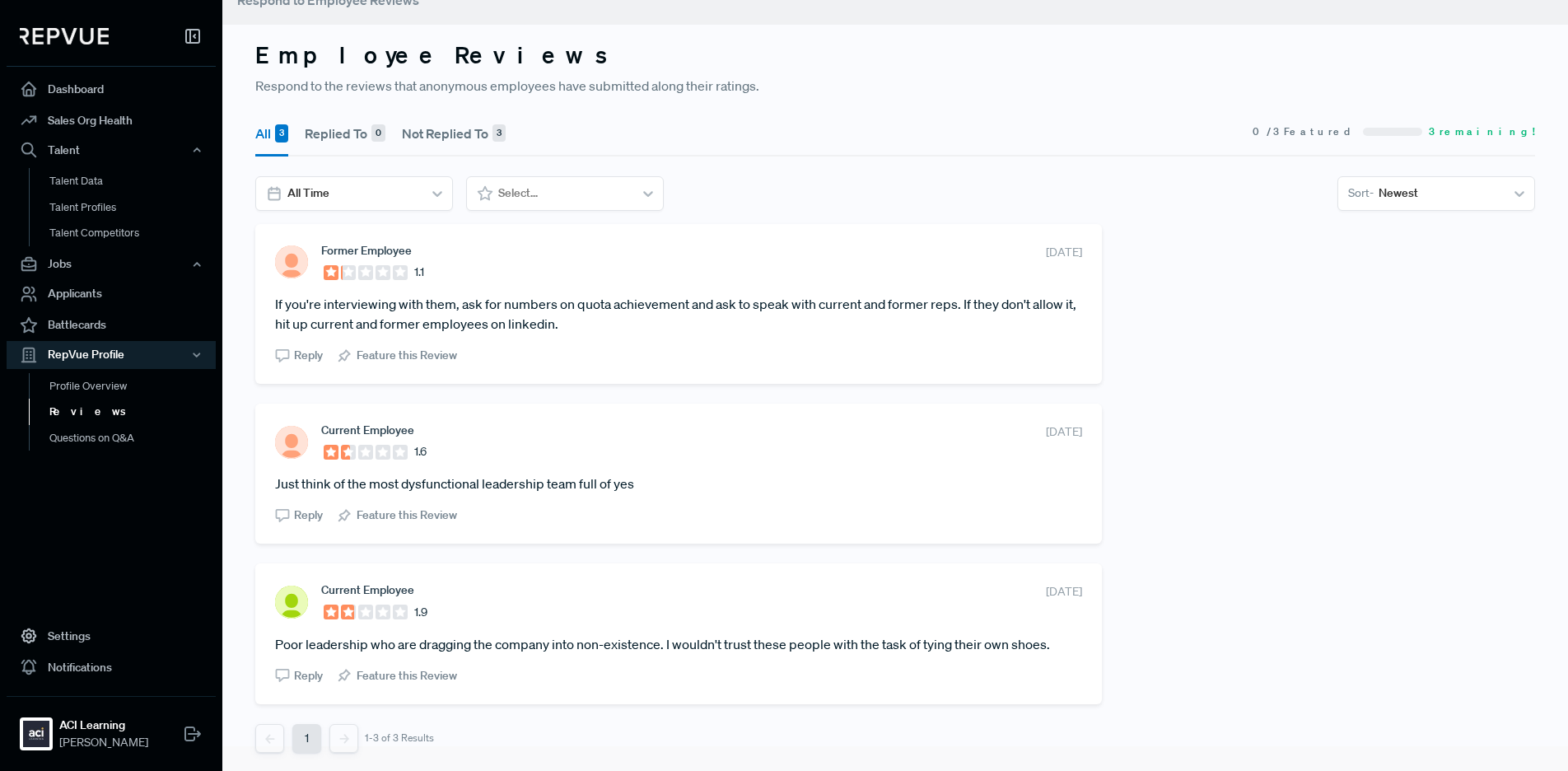
click at [577, 487] on article "Just think of the most dysfunctional leadership team full of yes" at bounding box center [679, 483] width 808 height 19
drag, startPoint x: 583, startPoint y: 481, endPoint x: 615, endPoint y: 478, distance: 32.1
click at [615, 478] on article "Just think of the most dysfunctional leadership team full of yes" at bounding box center [679, 483] width 808 height 19
click at [629, 491] on article "Just think of the most dysfunctional leadership team full of yes" at bounding box center [679, 483] width 808 height 19
click at [93, 443] on link "Questions on Q&A" at bounding box center [133, 438] width 209 height 26
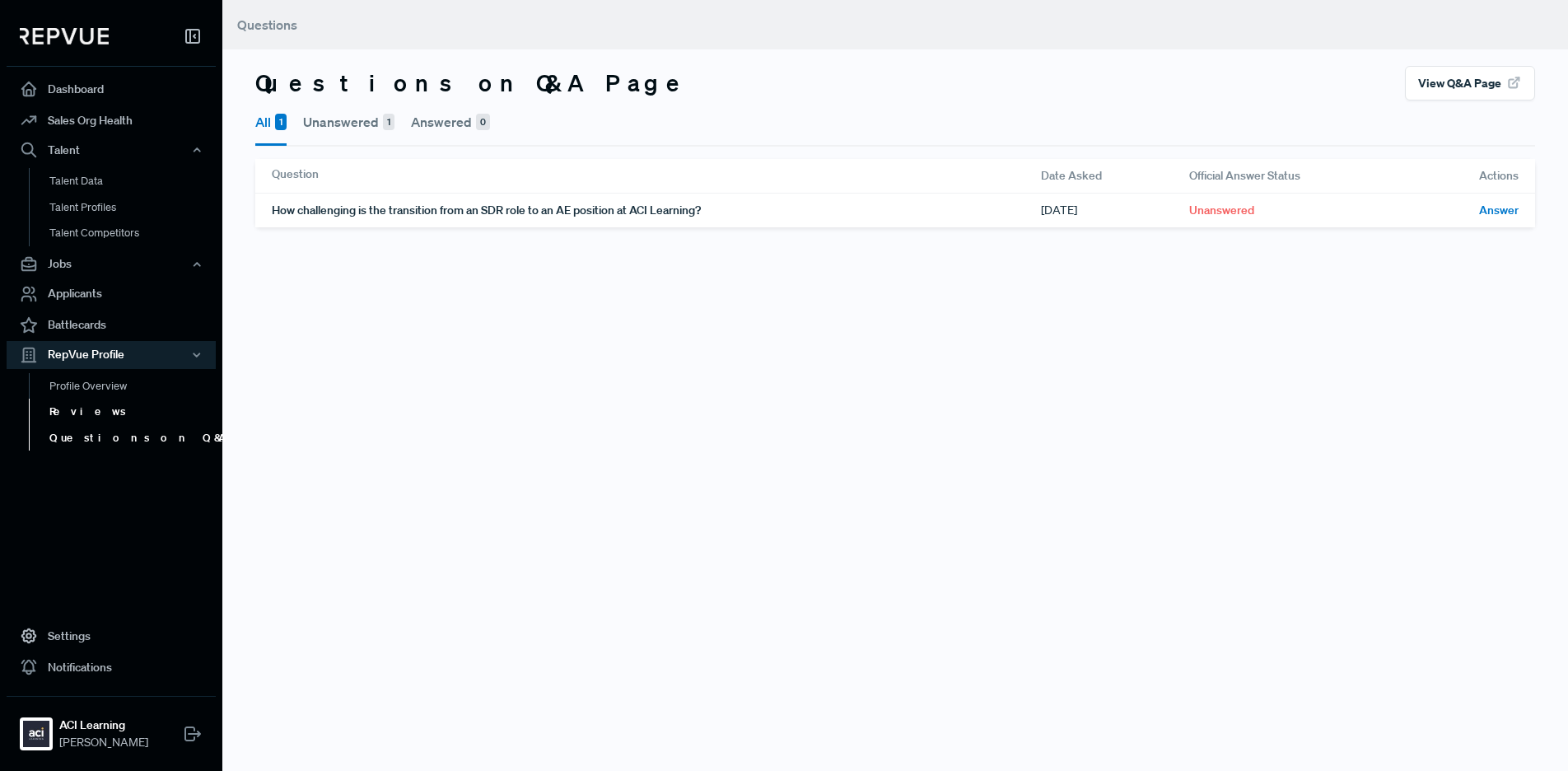
click at [94, 412] on link "Reviews" at bounding box center [133, 411] width 209 height 26
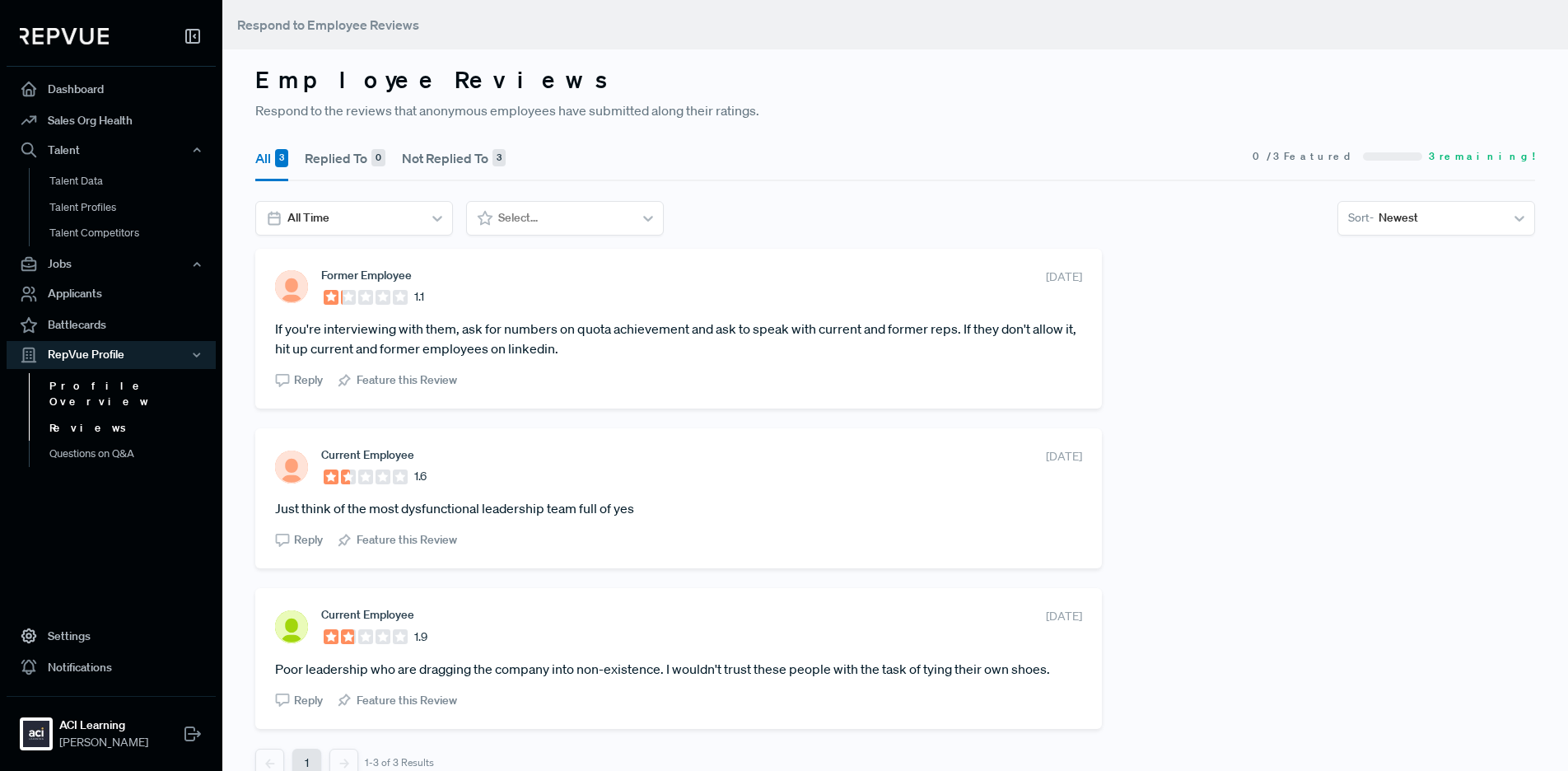
click at [105, 384] on link "Profile Overview" at bounding box center [133, 394] width 209 height 42
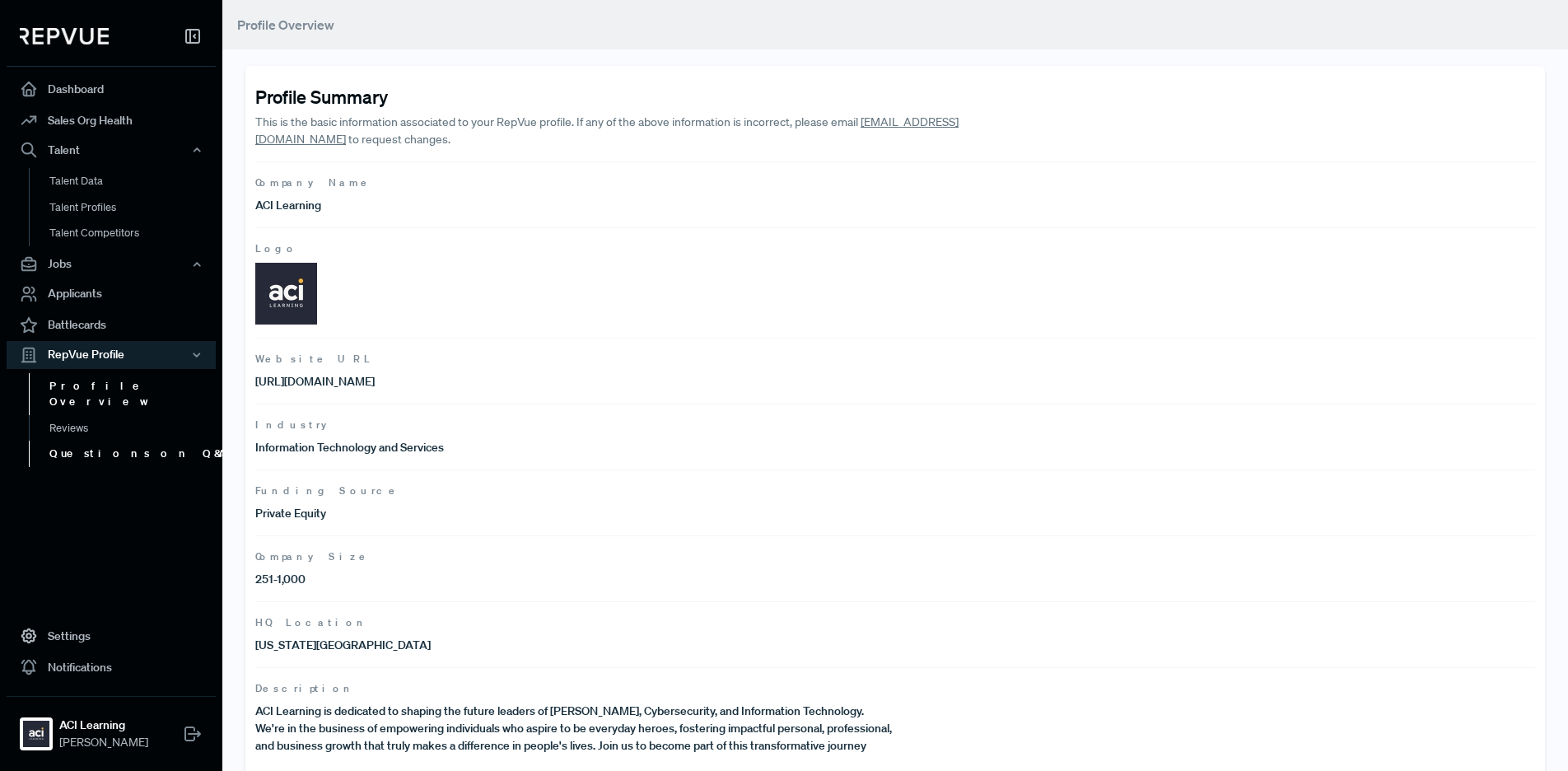
click at [76, 443] on link "Questions on Q&A" at bounding box center [133, 454] width 209 height 26
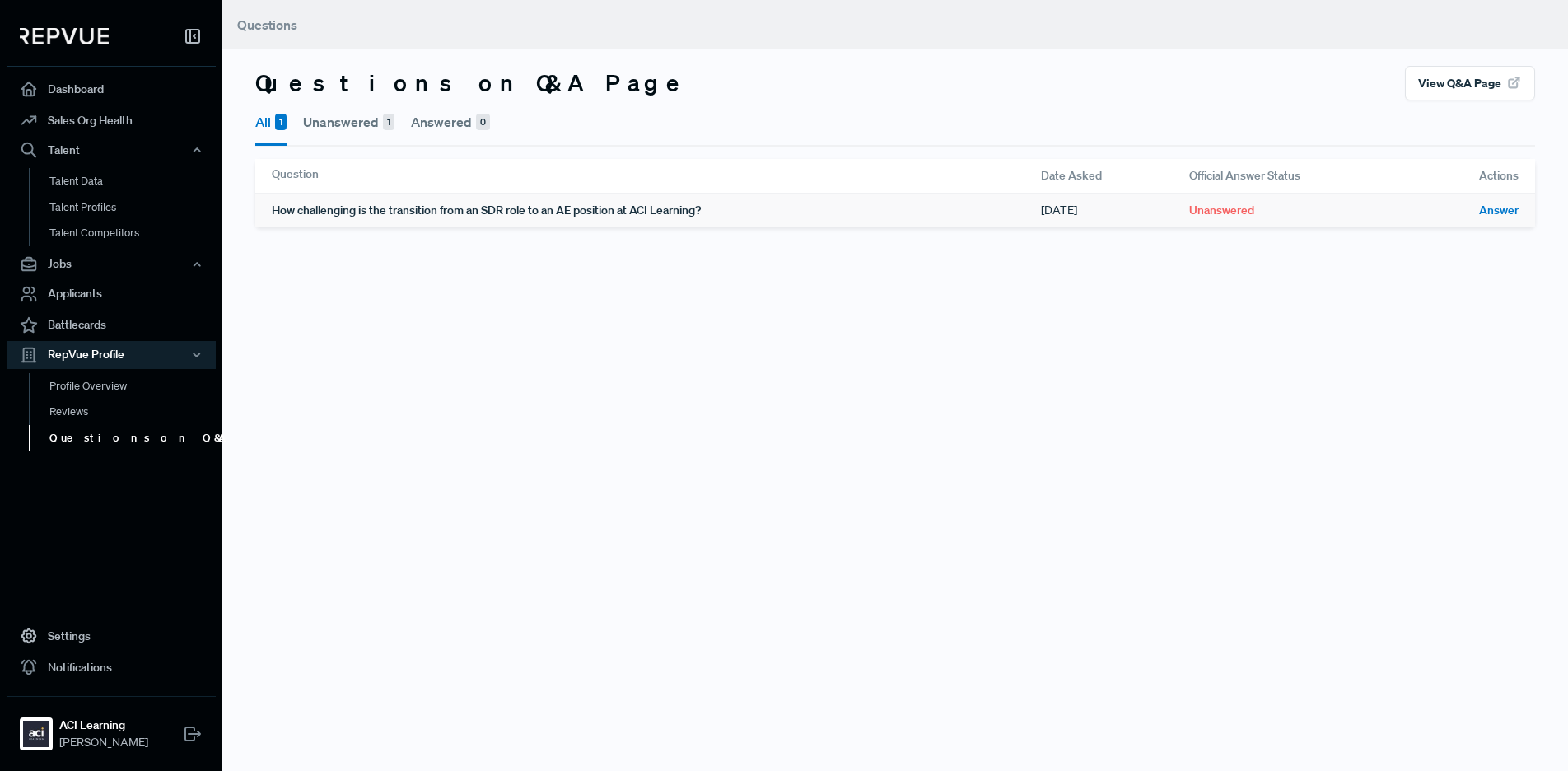
click at [370, 221] on div "How challenging is the transition from an SDR role to an AE position at ACI Lea…" at bounding box center [656, 210] width 770 height 33
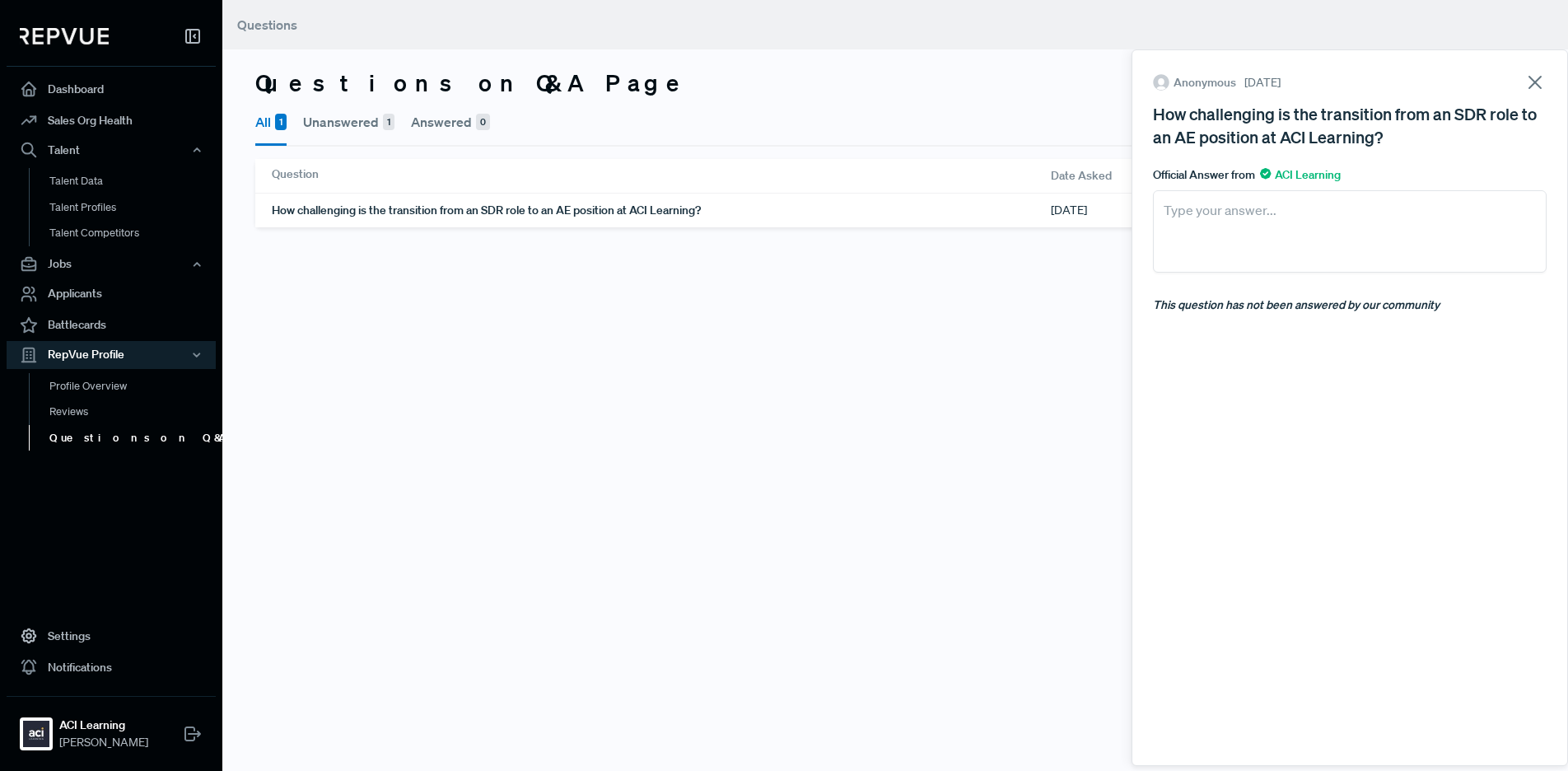
click at [1529, 79] on use at bounding box center [1535, 82] width 11 height 11
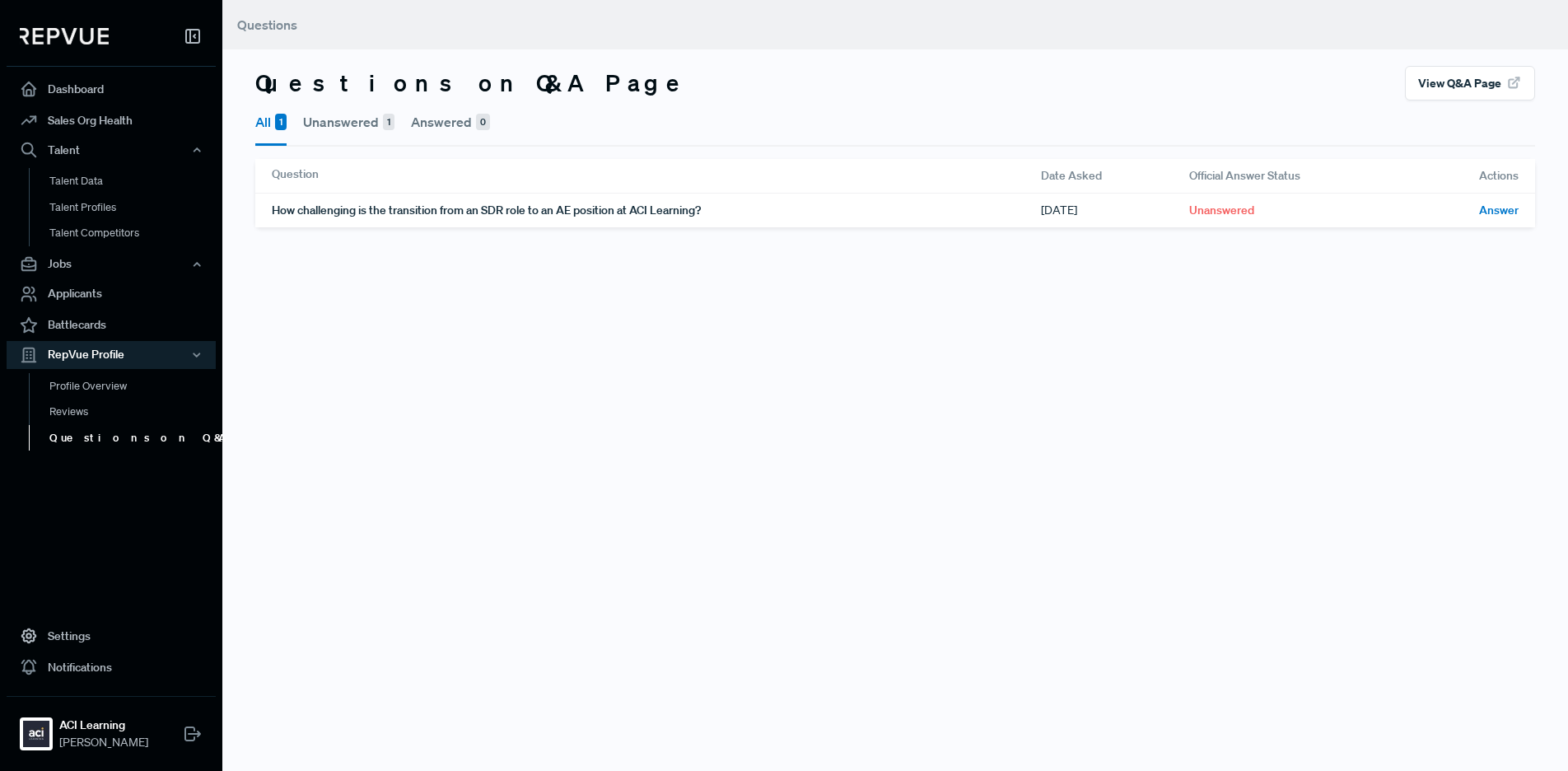
drag, startPoint x: 1222, startPoint y: 438, endPoint x: 1224, endPoint y: 449, distance: 11.2
click at [1223, 447] on div "Questions Questions on Q&A Page View Q&A Page All 1 Unanswered 1 Answered 0 Que…" at bounding box center [895, 386] width 1346 height 771
click at [516, 513] on div "Questions Questions on Q&A Page View Q&A Page All 1 Unanswered 1 Answered 0 Que…" at bounding box center [895, 386] width 1346 height 771
click at [66, 411] on link "Reviews" at bounding box center [133, 411] width 209 height 26
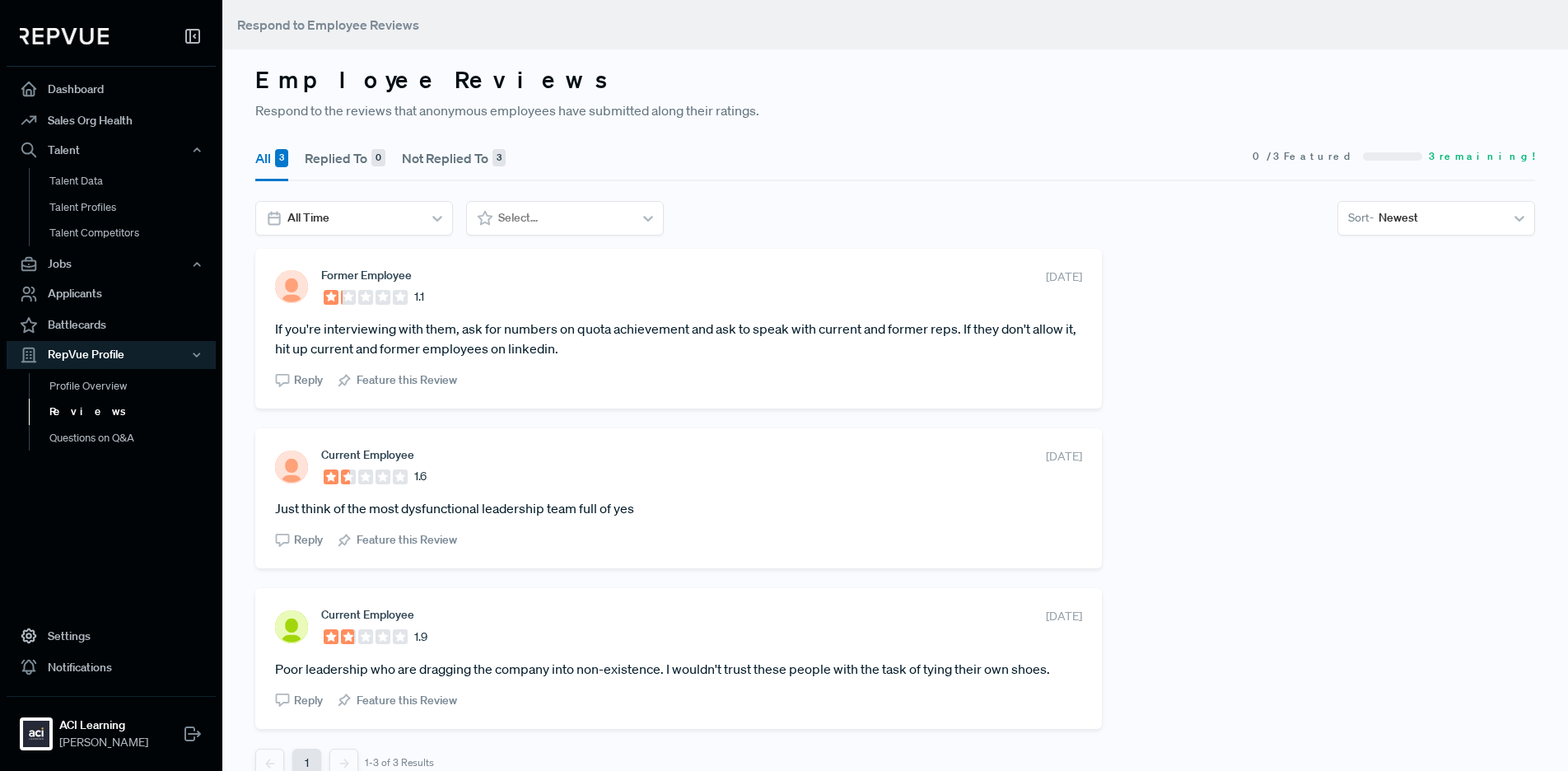
click at [346, 153] on button "Replied To 0" at bounding box center [345, 158] width 81 height 46
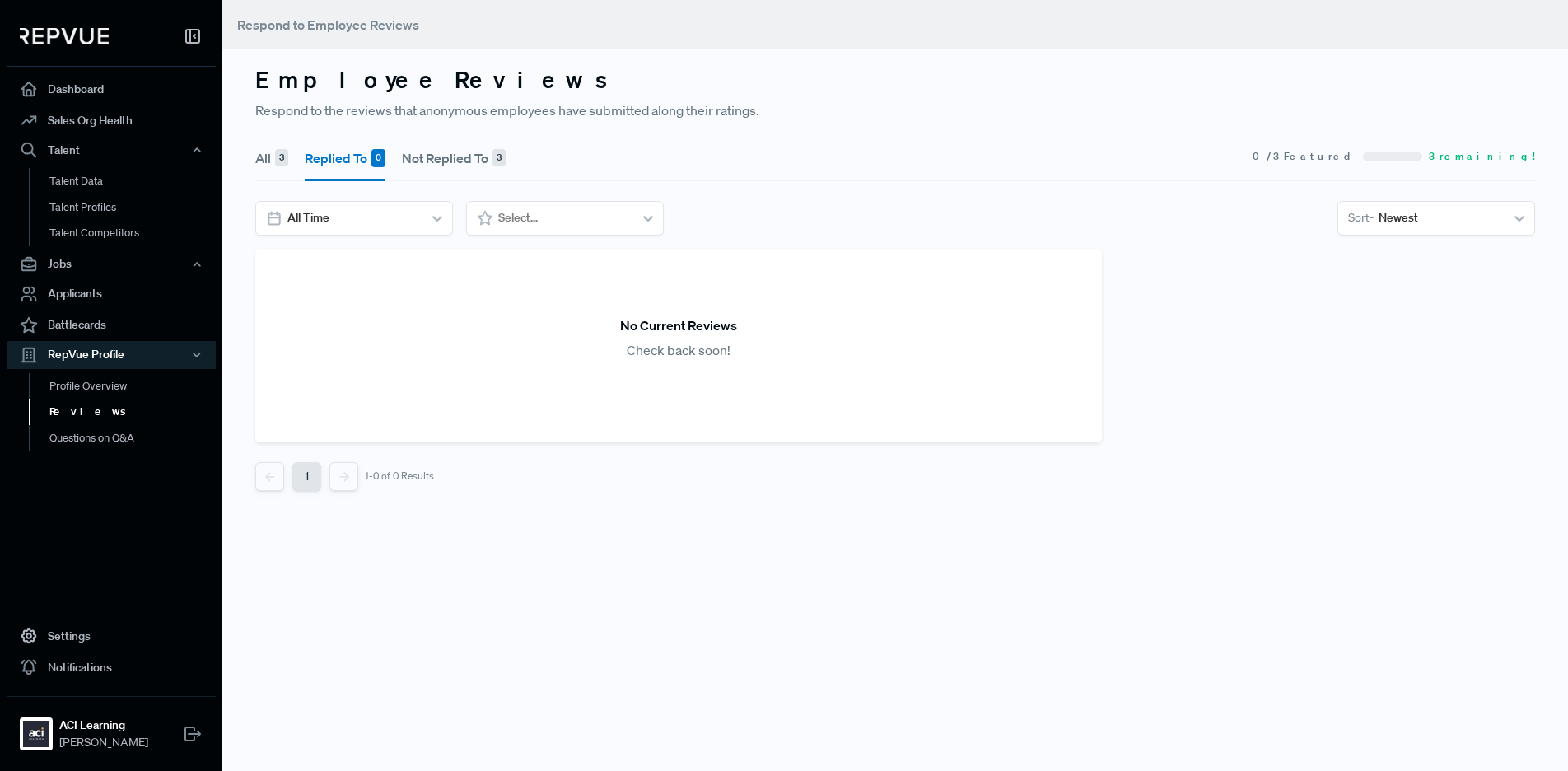
click at [265, 157] on button "All 3" at bounding box center [272, 158] width 33 height 46
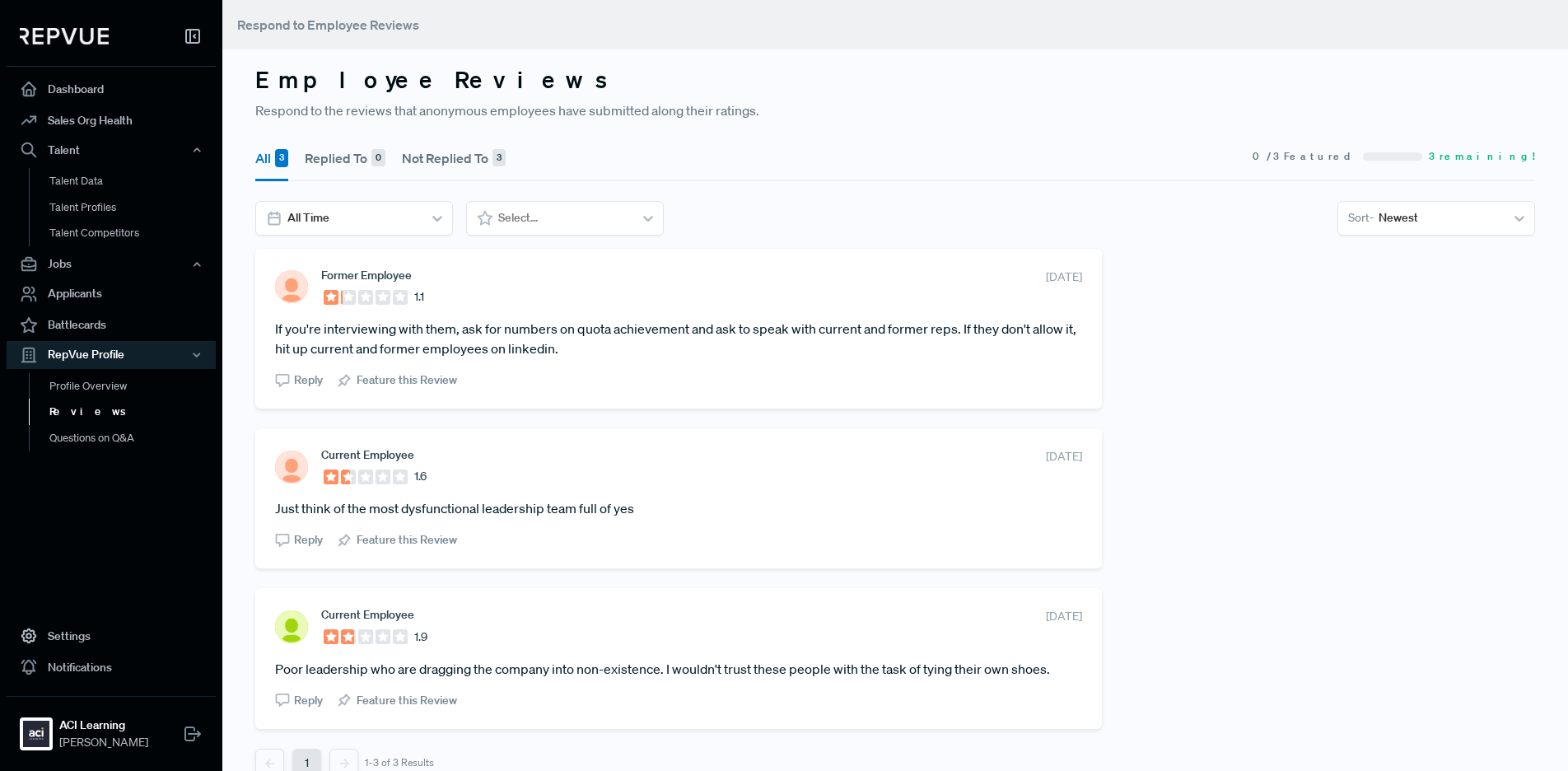
click at [527, 418] on div "Former Employee 1.1 June 4, 2025 If you're interviewing with them, ask for numb…" at bounding box center [679, 489] width 847 height 480
click at [537, 217] on div "Select..." at bounding box center [563, 218] width 131 height 18
click at [736, 204] on section "All Time All Reviews, 1 of 5. 5 results available. Use Up and Down to choose op…" at bounding box center [896, 218] width 1280 height 34
drag, startPoint x: 864, startPoint y: 224, endPoint x: 846, endPoint y: 225, distance: 18.0
click at [846, 225] on section "All Time All Reviews, 1 of 5. 5 results available. Use Up and Down to choose op…" at bounding box center [896, 218] width 1280 height 34
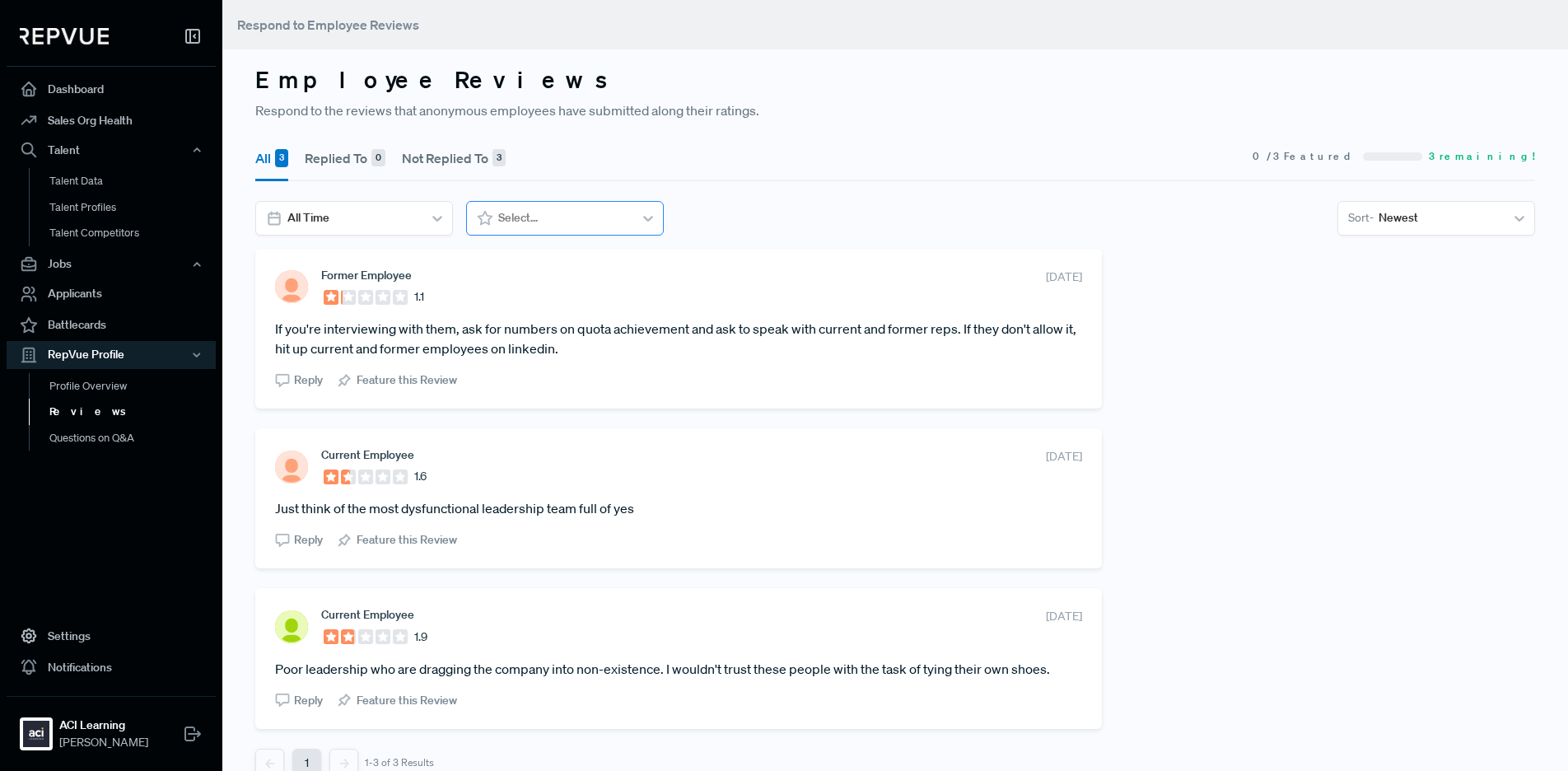
drag, startPoint x: 621, startPoint y: 221, endPoint x: 661, endPoint y: 218, distance: 40.1
click at [622, 221] on div at bounding box center [563, 218] width 131 height 20
click at [1139, 381] on div "Former Employee 1.1 June 4, 2025 If you're interviewing with them, ask for numb…" at bounding box center [895, 524] width 1299 height 549
click at [571, 324] on article "If you're interviewing with them, ask for numbers on quota achievement and ask …" at bounding box center [679, 338] width 808 height 40
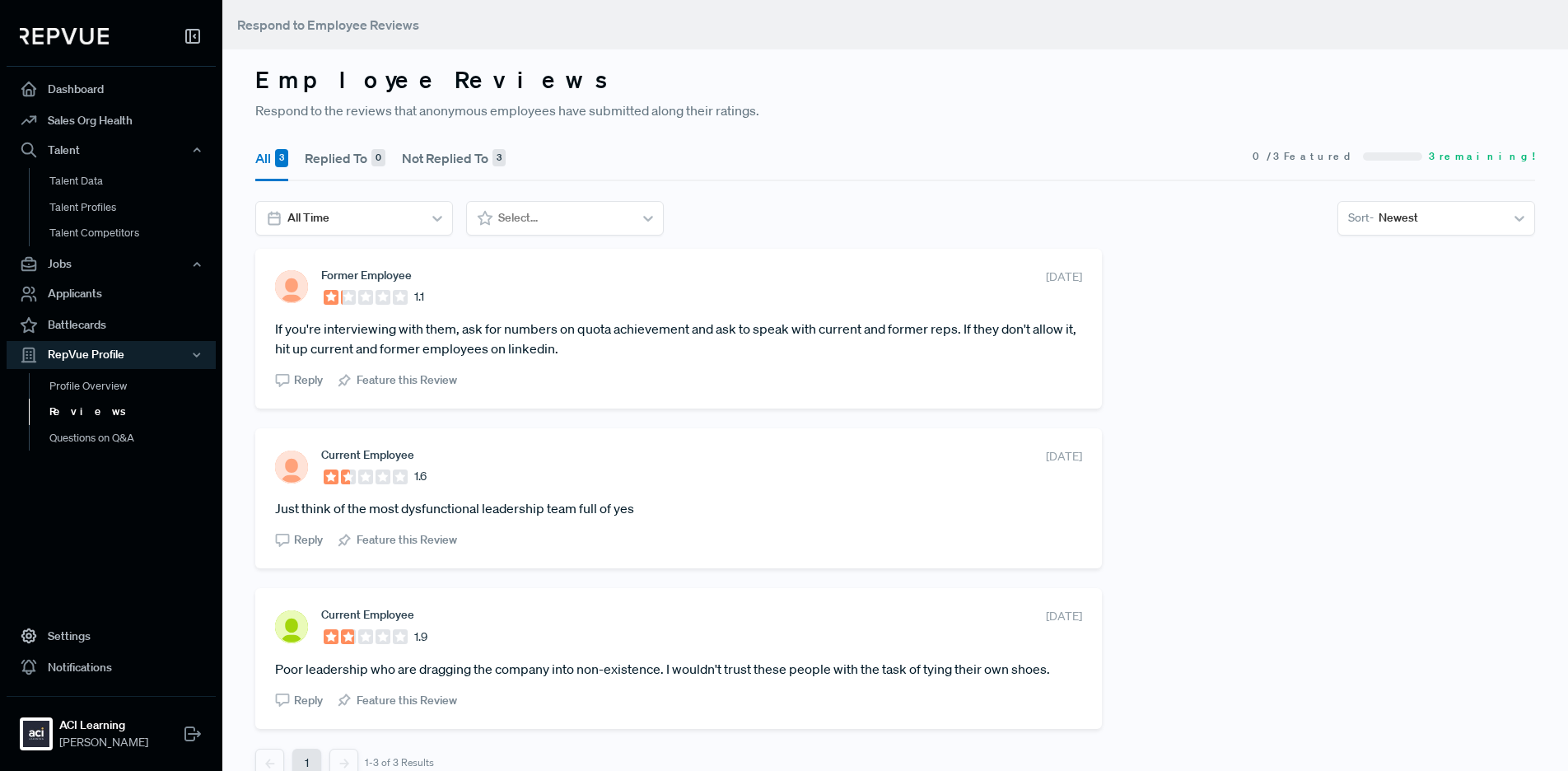
click at [583, 331] on article "If you're interviewing with them, ask for numbers on quota achievement and ask …" at bounding box center [679, 338] width 808 height 40
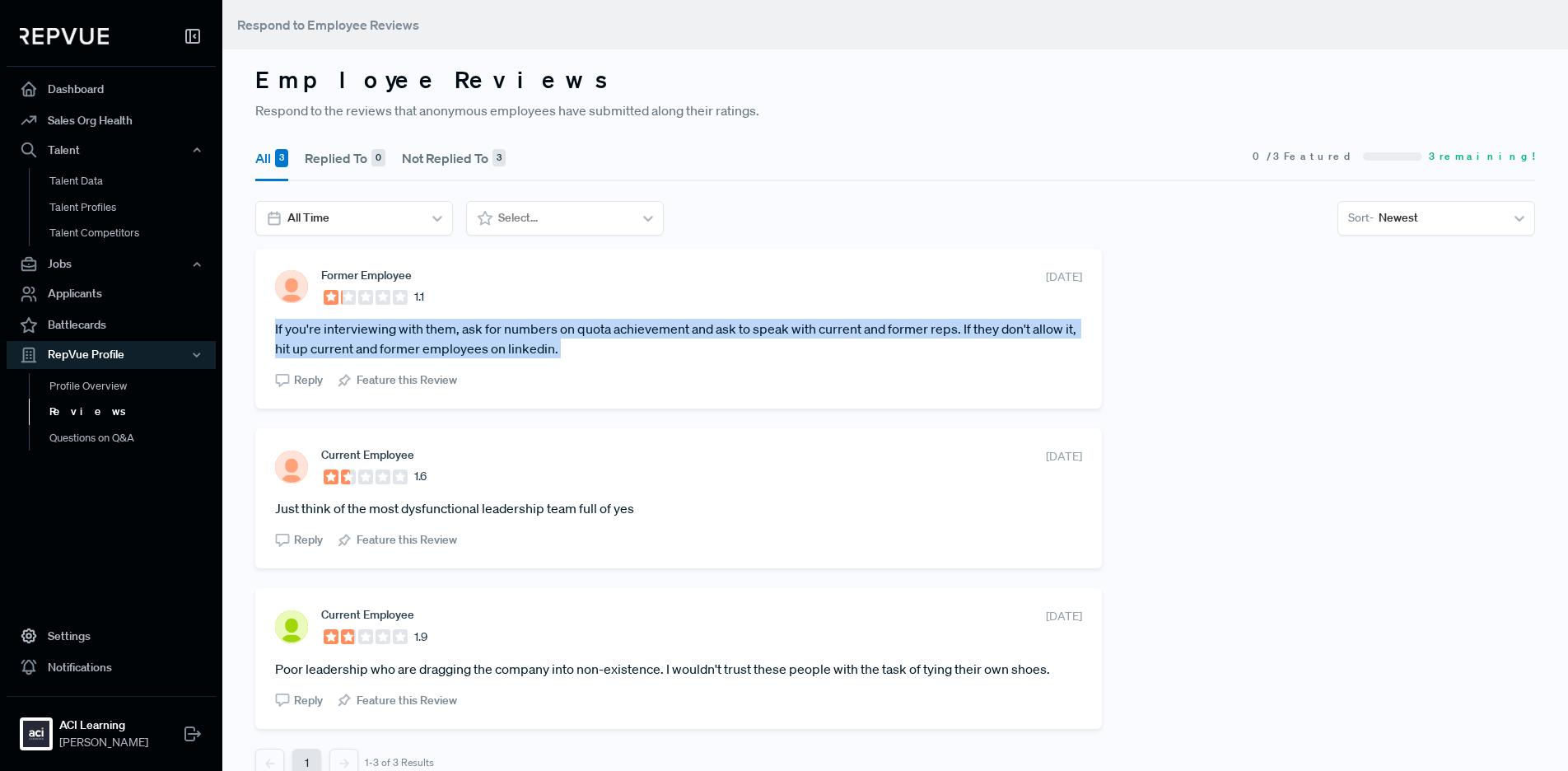
click at [583, 331] on article "If you're interviewing with them, ask for numbers on quota achievement and ask …" at bounding box center [679, 338] width 808 height 40
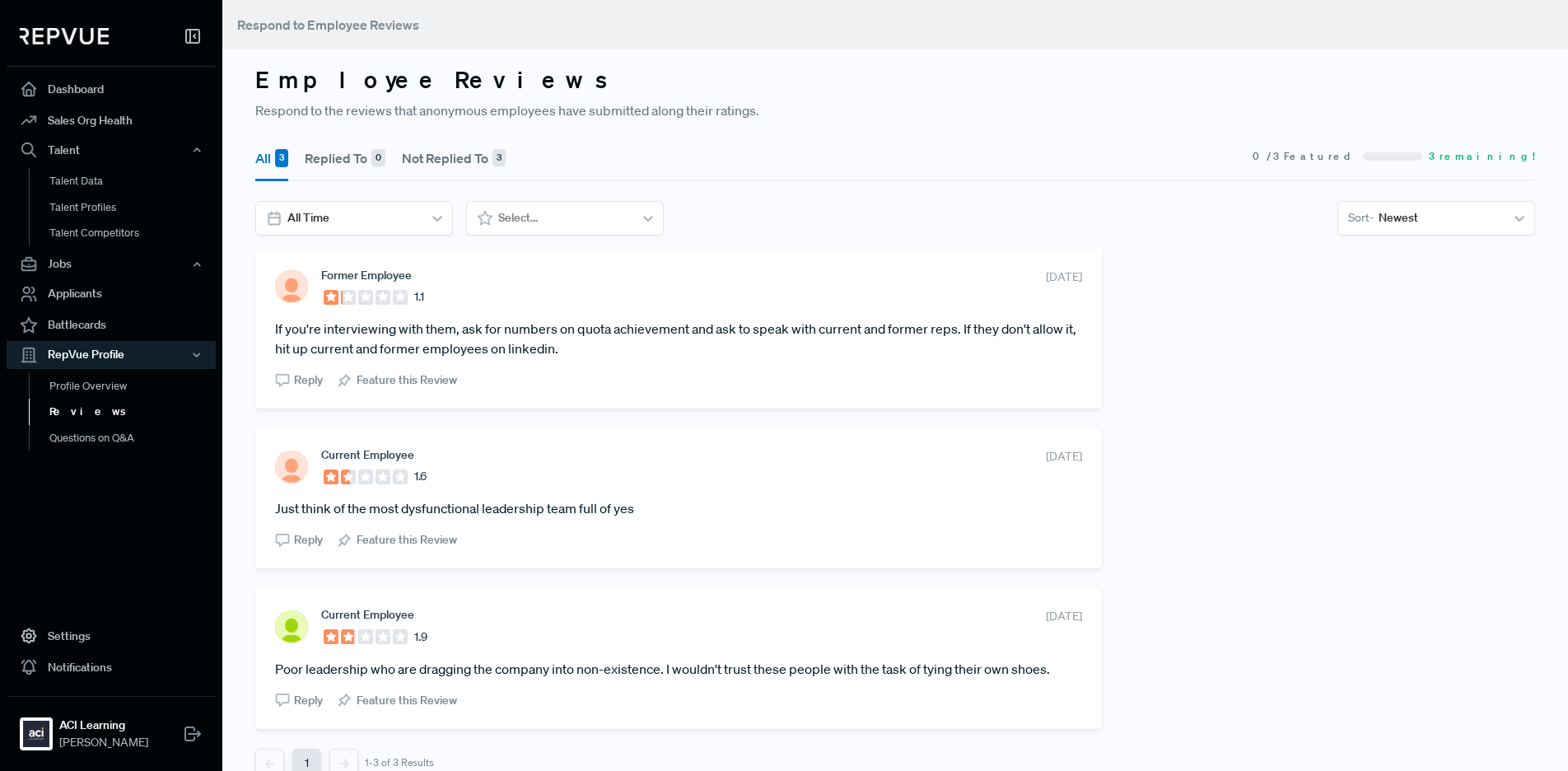
click at [1298, 380] on div "Former Employee 1.1 June 4, 2025 If you're interviewing with them, ask for numb…" at bounding box center [895, 524] width 1299 height 549
drag, startPoint x: 1161, startPoint y: 342, endPoint x: 1169, endPoint y: 349, distance: 10.6
click at [1162, 343] on div "Former Employee 1.1 June 4, 2025 If you're interviewing with them, ask for numb…" at bounding box center [895, 524] width 1299 height 549
click at [502, 323] on article "If you're interviewing with them, ask for numbers on quota achievement and ask …" at bounding box center [679, 338] width 808 height 40
click at [82, 436] on link "Questions on Q&A" at bounding box center [133, 438] width 209 height 26
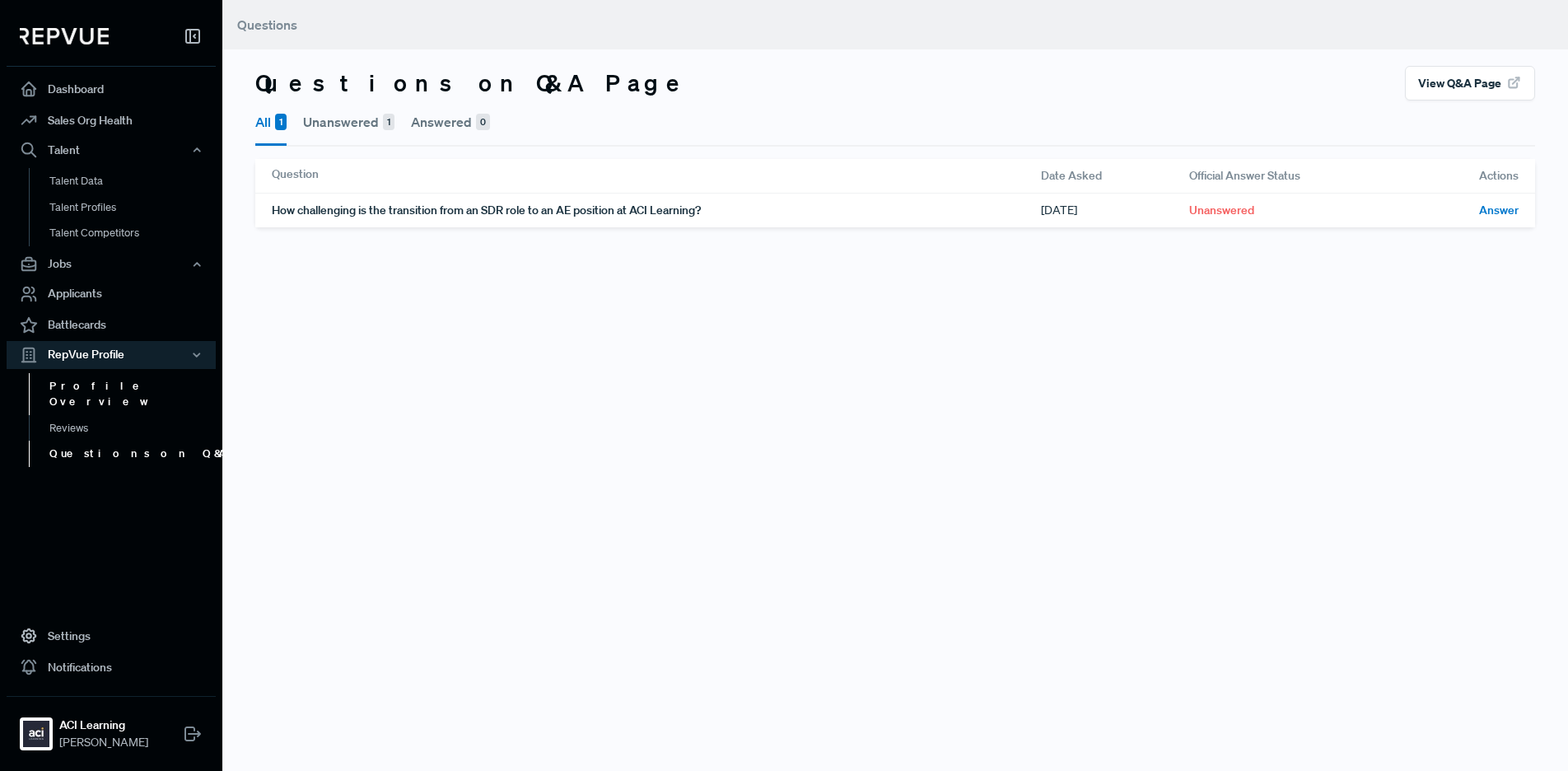
click at [97, 380] on link "Profile Overview" at bounding box center [133, 394] width 209 height 42
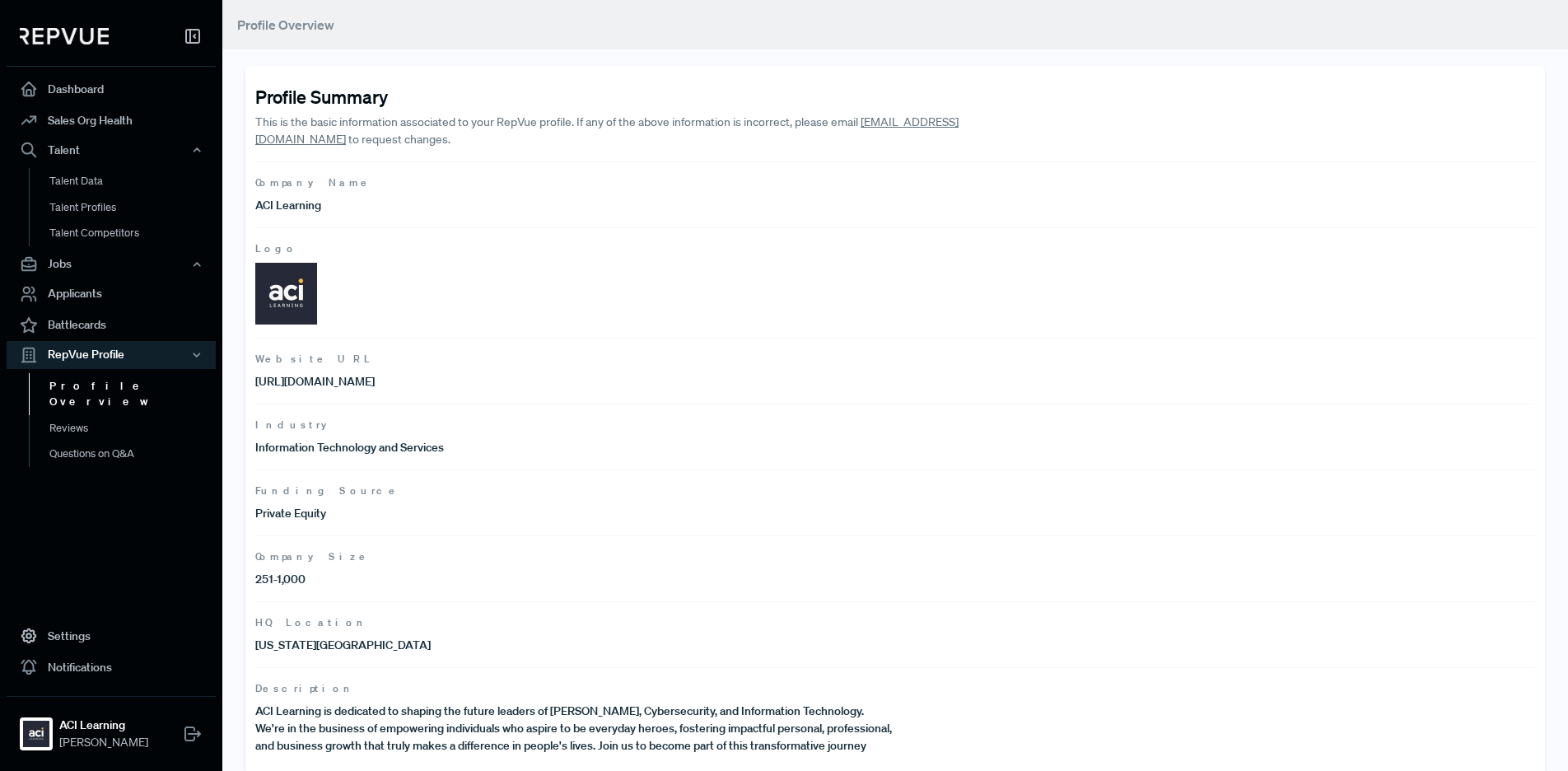
click at [427, 546] on article "Company Size 251-1,000" at bounding box center [896, 568] width 1280 height 66
click at [101, 86] on link "Dashboard" at bounding box center [111, 89] width 209 height 32
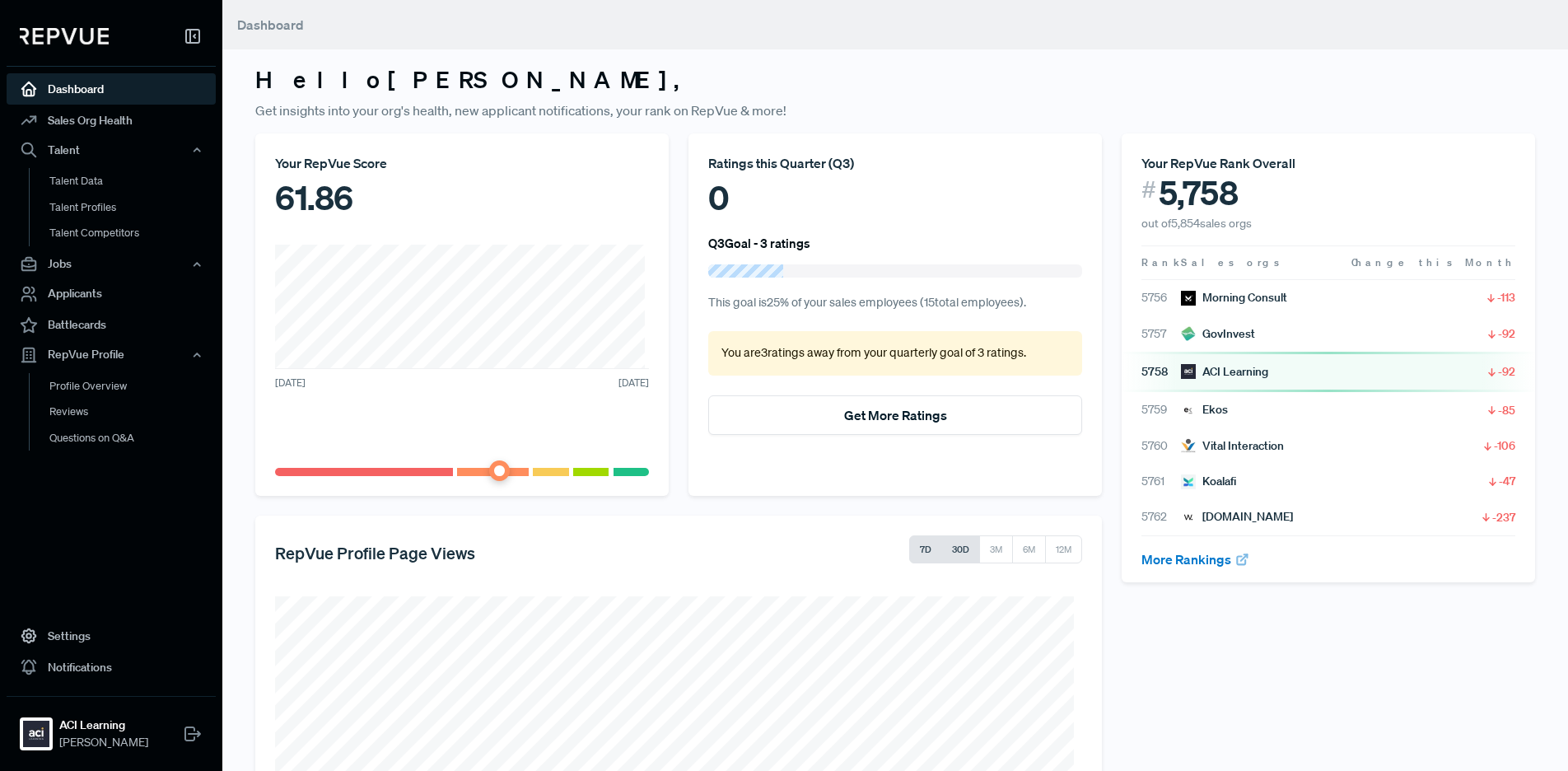
click at [960, 554] on button "30D" at bounding box center [960, 550] width 39 height 28
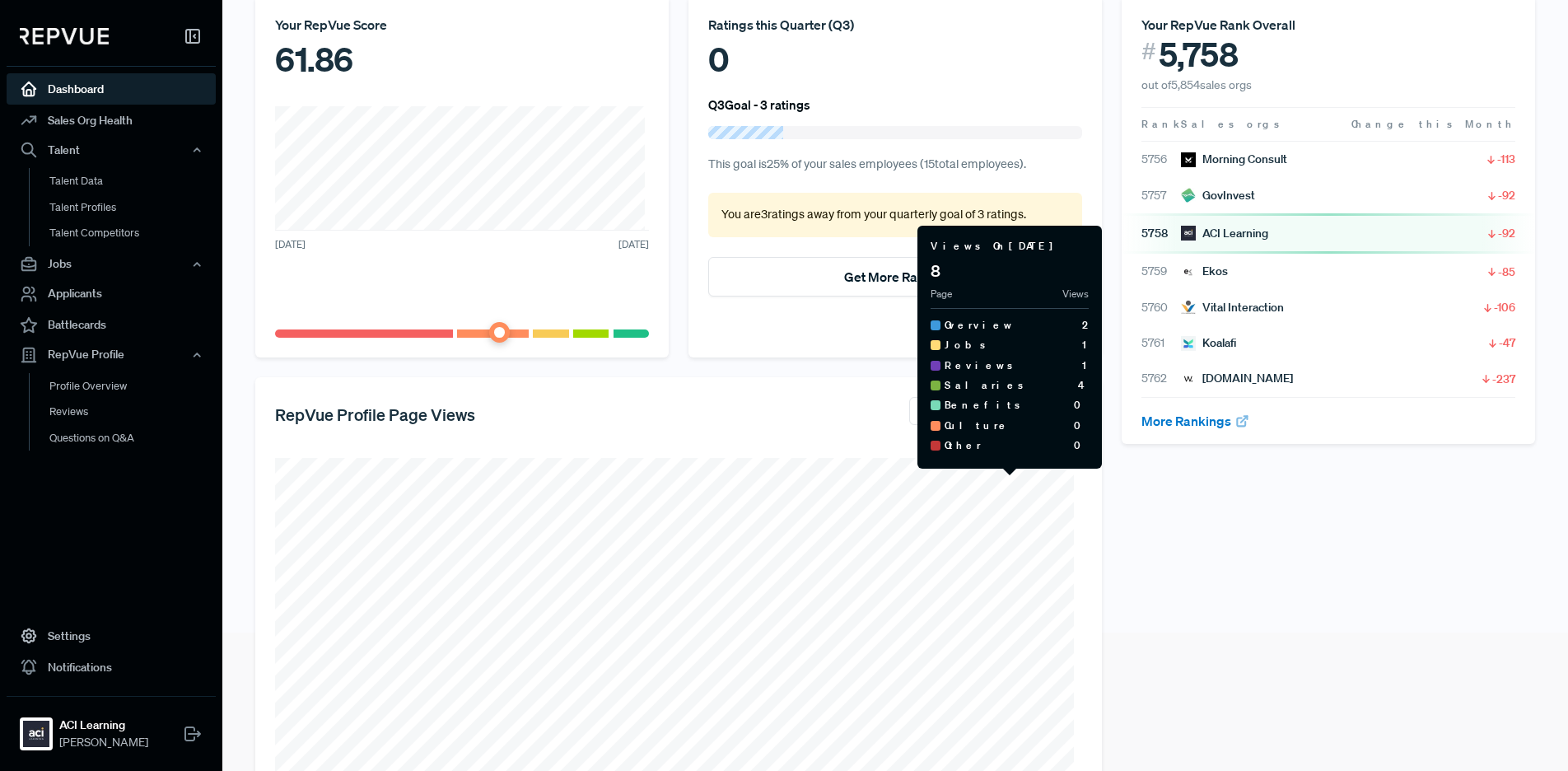
scroll to position [271, 0]
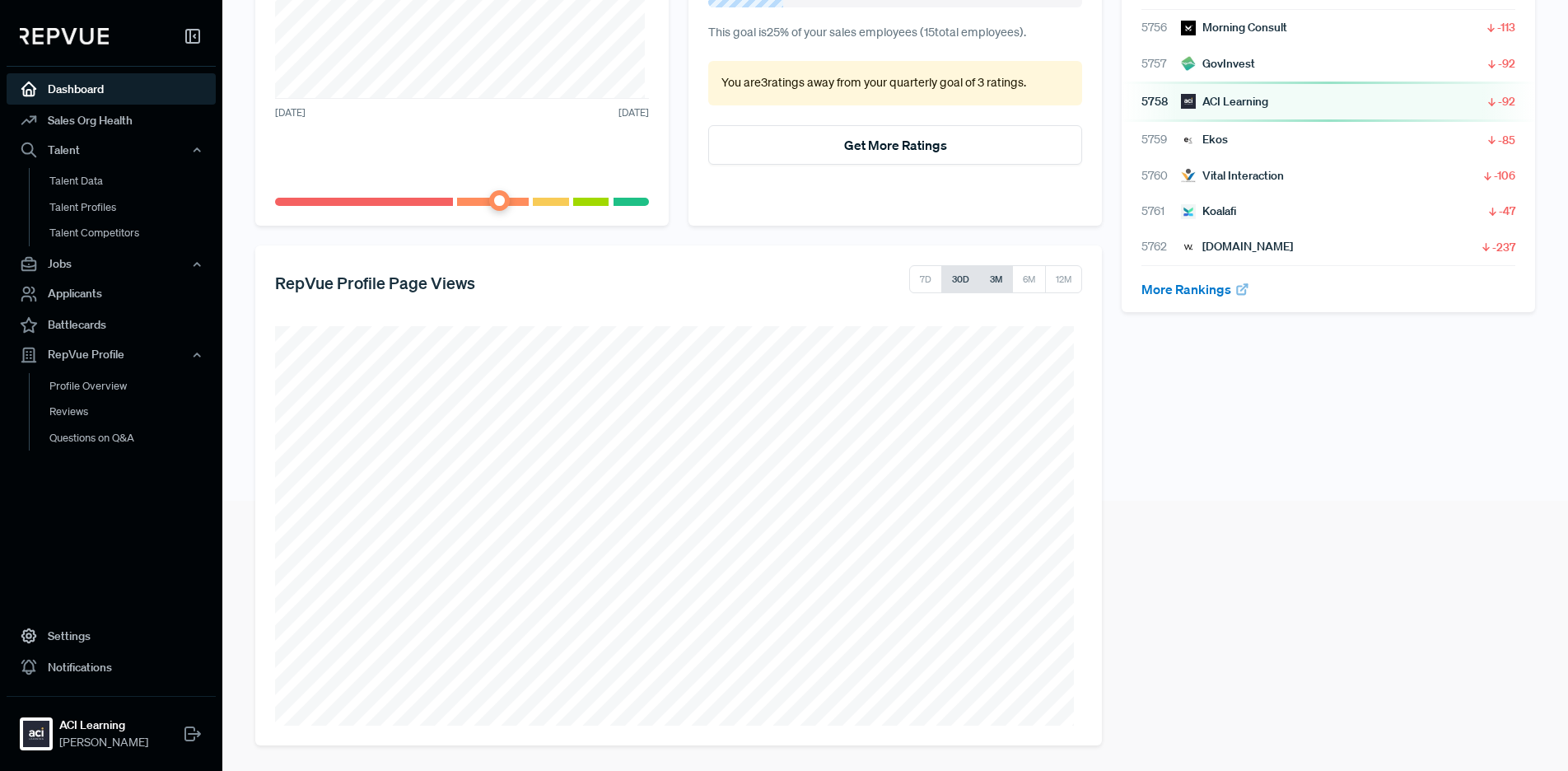
click at [979, 278] on button "3M" at bounding box center [996, 279] width 33 height 28
drag, startPoint x: 1023, startPoint y: 282, endPoint x: 1068, endPoint y: 269, distance: 46.8
click at [1023, 282] on button "6M" at bounding box center [1029, 279] width 33 height 28
click at [1070, 272] on button "12M" at bounding box center [1064, 279] width 37 height 28
click at [1180, 436] on div "Your RepVue Rank Overall # 5,758 out of 5,854 sales orgs Rank Sales orgs Change…" at bounding box center [1329, 304] width 433 height 882
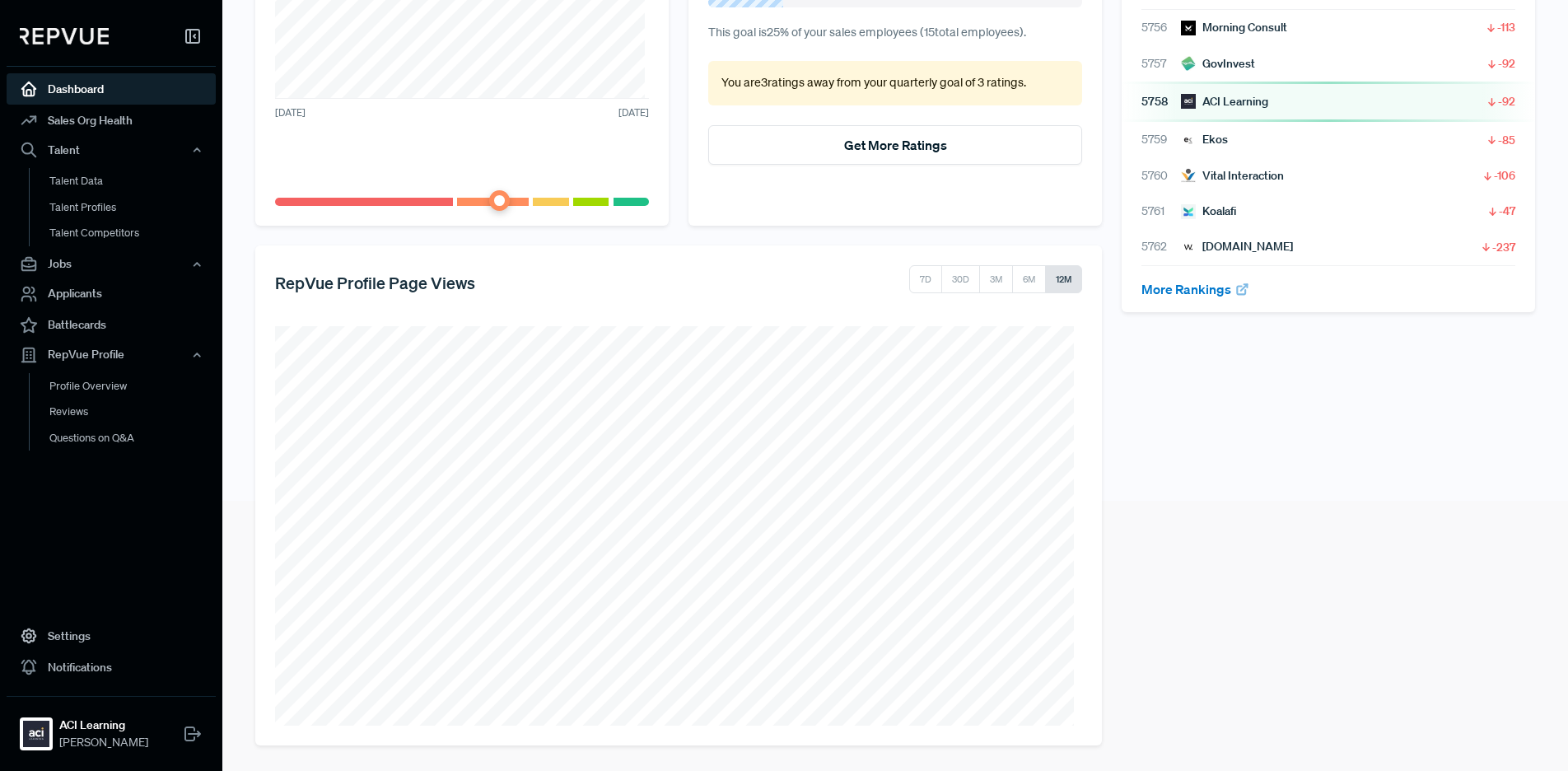
click at [1353, 487] on div "Your RepVue Rank Overall # 5,758 out of 5,854 sales orgs Rank Sales orgs Change…" at bounding box center [1329, 304] width 433 height 882
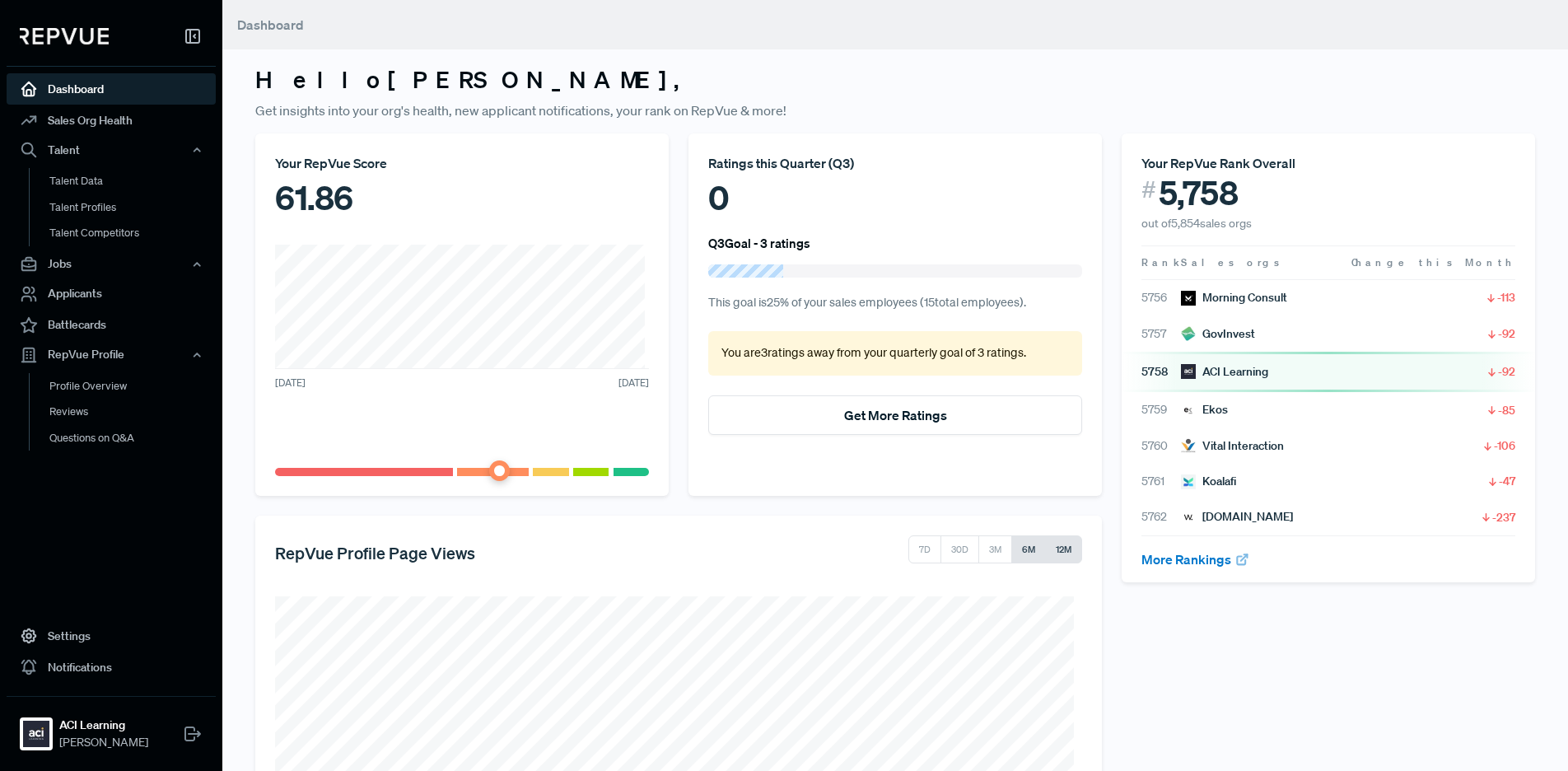
click at [1021, 540] on button "6M" at bounding box center [1028, 550] width 34 height 28
click at [1245, 681] on div "Your RepVue Rank Overall # 5,758 out of 5,854 sales orgs Rank Sales orgs Change…" at bounding box center [1329, 575] width 433 height 882
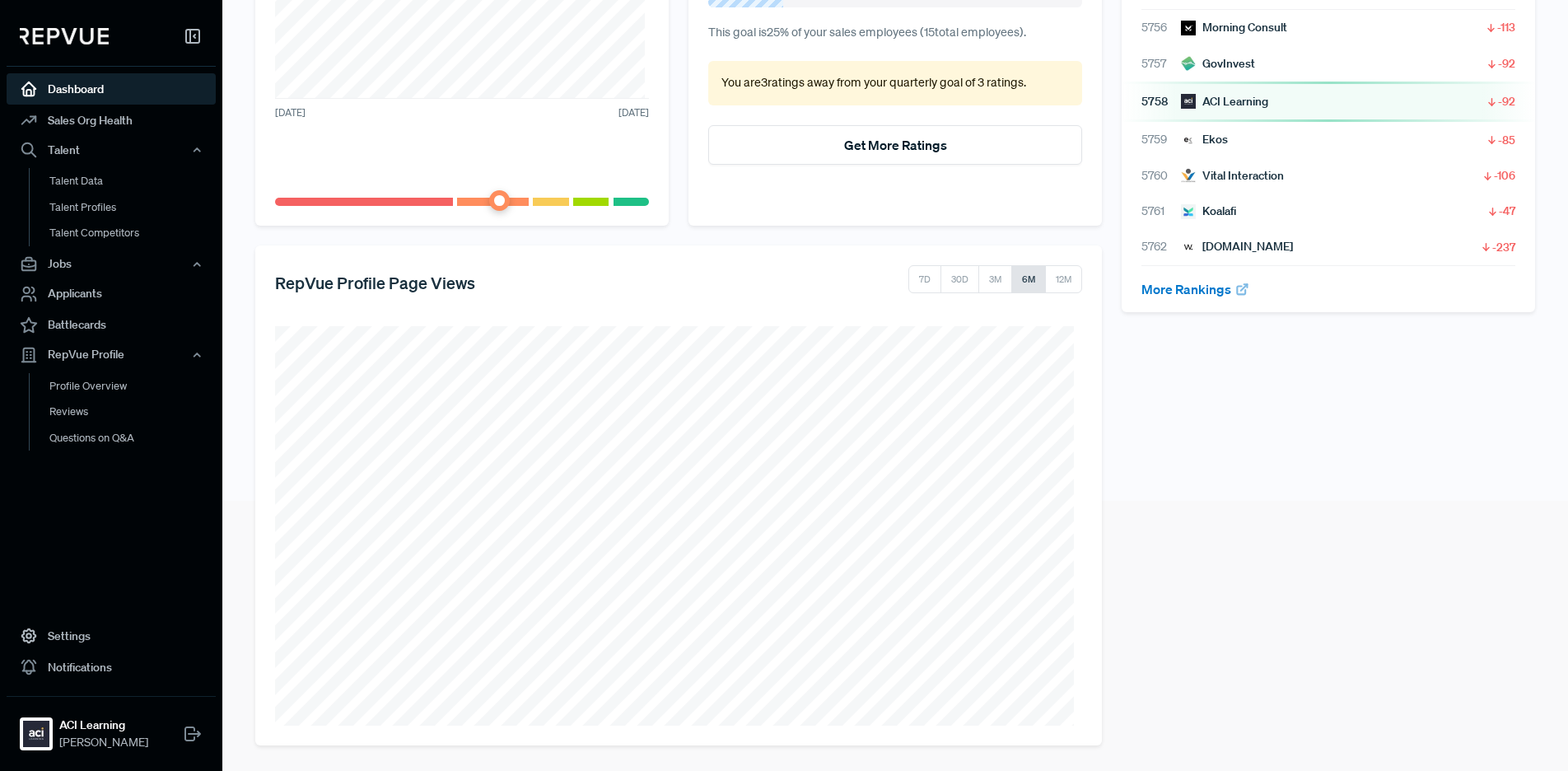
click at [1259, 428] on div "Your RepVue Rank Overall # 5,758 out of 5,854 sales orgs Rank Sales orgs Change…" at bounding box center [1329, 304] width 433 height 882
click at [1277, 439] on div "Your RepVue Rank Overall # 5,758 out of 5,854 sales orgs Rank Sales orgs Change…" at bounding box center [1329, 304] width 433 height 882
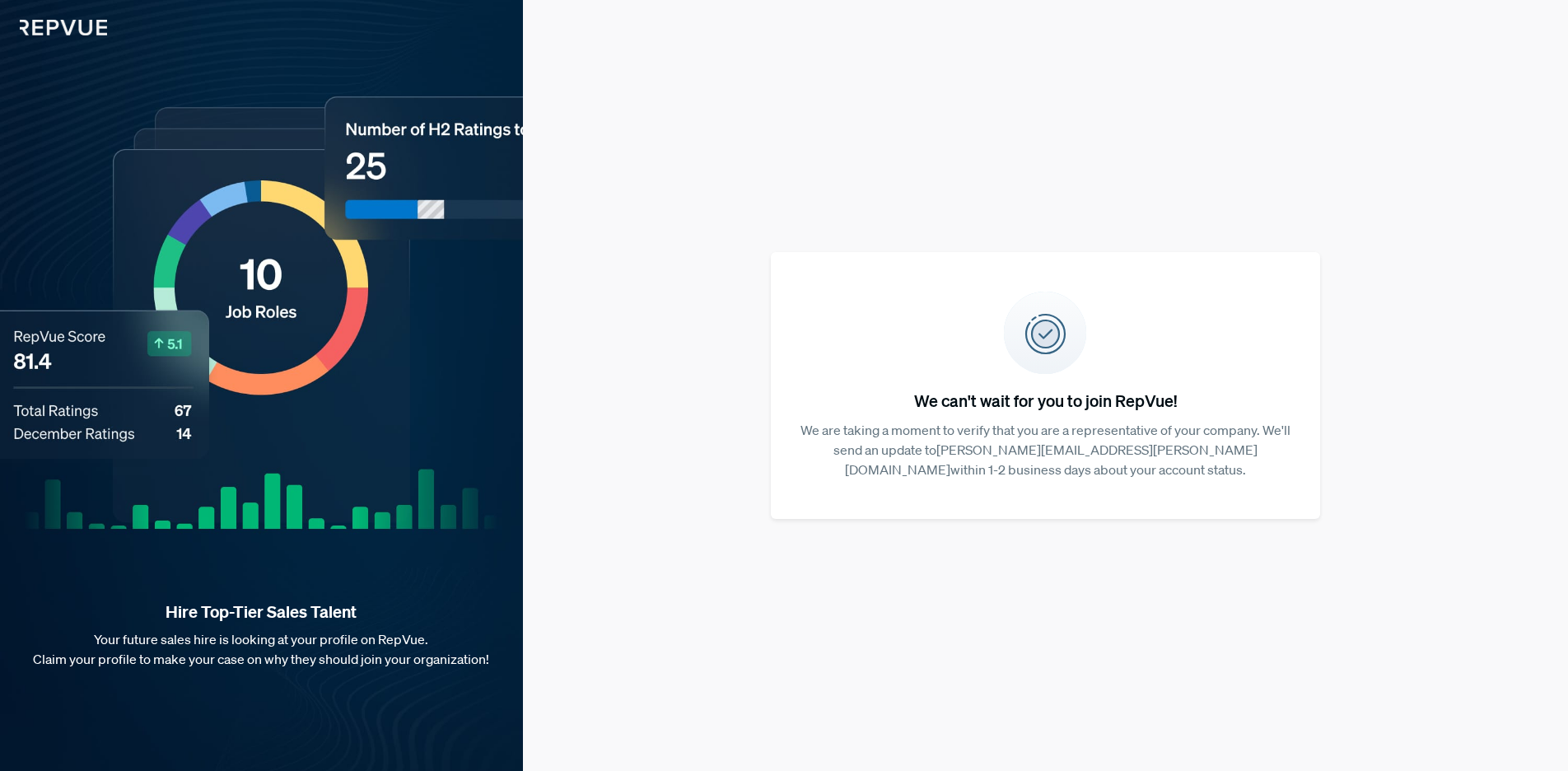
click at [1119, 212] on div "We can't wait for you to join RepVue! We are taking a moment to verify that you…" at bounding box center [1046, 386] width 1046 height 771
